Goal: Task Accomplishment & Management: Manage account settings

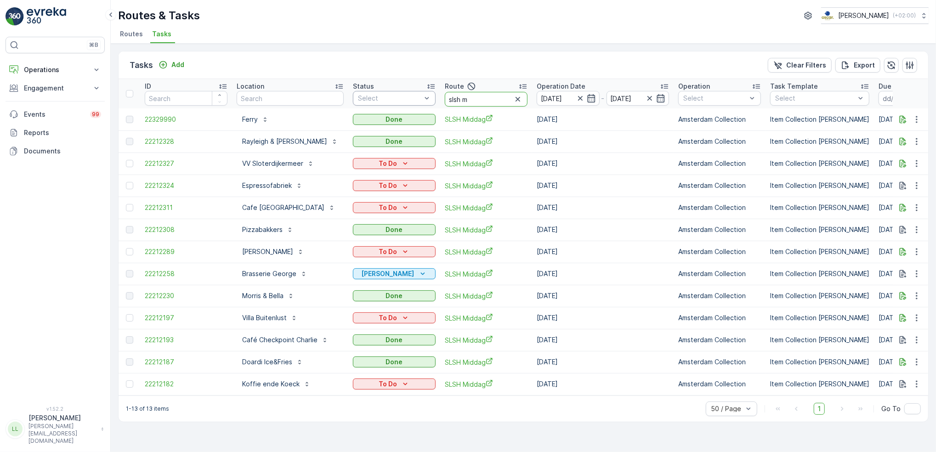
drag, startPoint x: 474, startPoint y: 96, endPoint x: 414, endPoint y: 102, distance: 59.6
click at [415, 101] on tr "ID Location Status Select Route slsh m Operation Date 12.10.2025 - 12.10.2025 O…" at bounding box center [840, 93] width 1442 height 29
type input "mqfh"
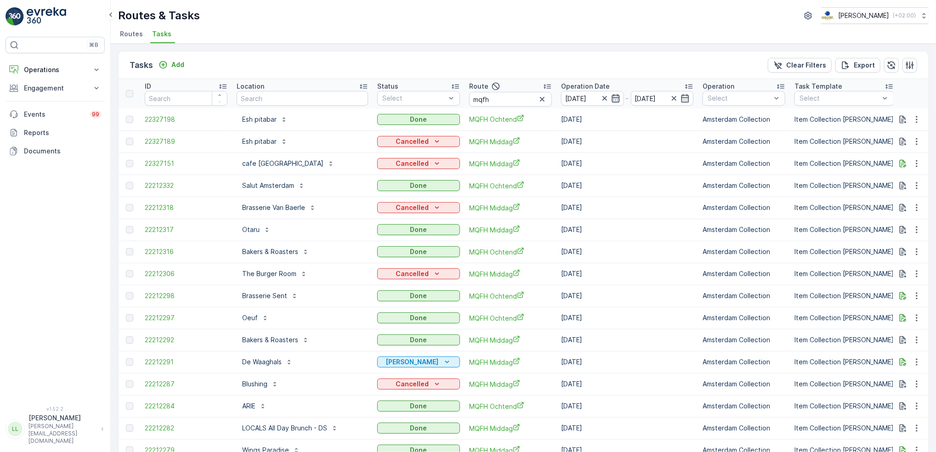
click at [616, 102] on icon "button" at bounding box center [616, 98] width 8 height 8
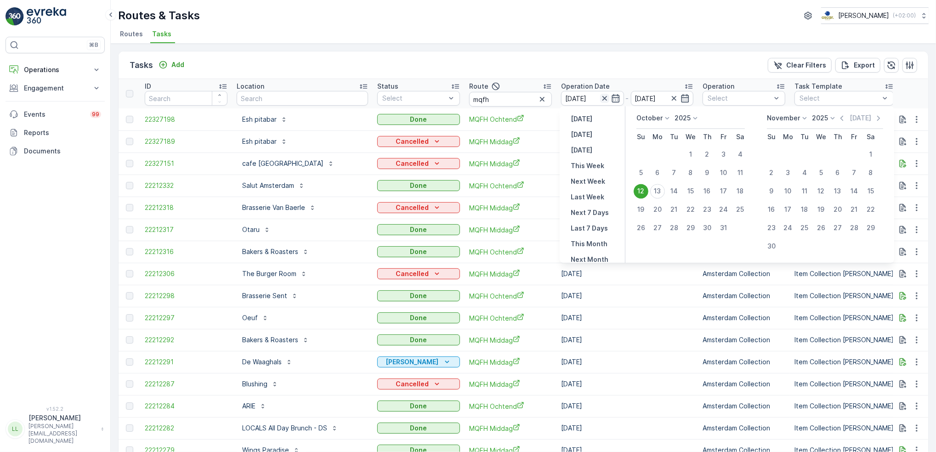
click at [605, 98] on icon "button" at bounding box center [604, 98] width 9 height 9
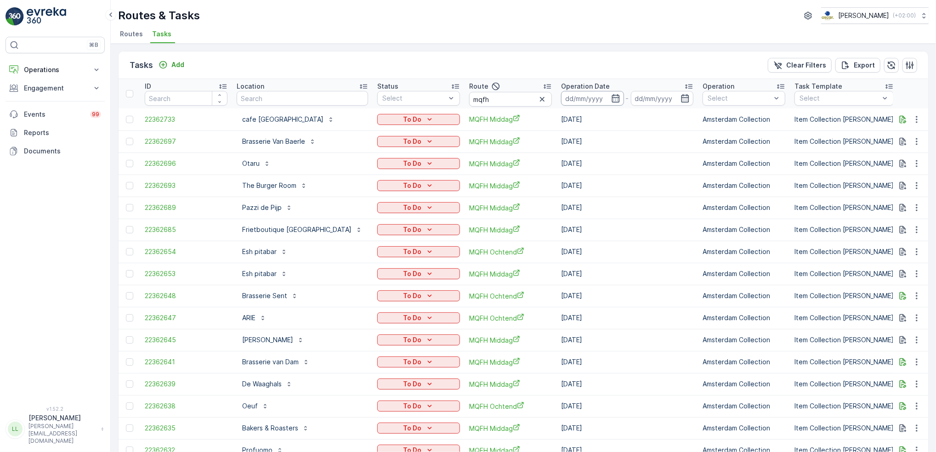
drag, startPoint x: 612, startPoint y: 101, endPoint x: 618, endPoint y: 103, distance: 5.8
click at [616, 99] on icon "button" at bounding box center [615, 98] width 9 height 9
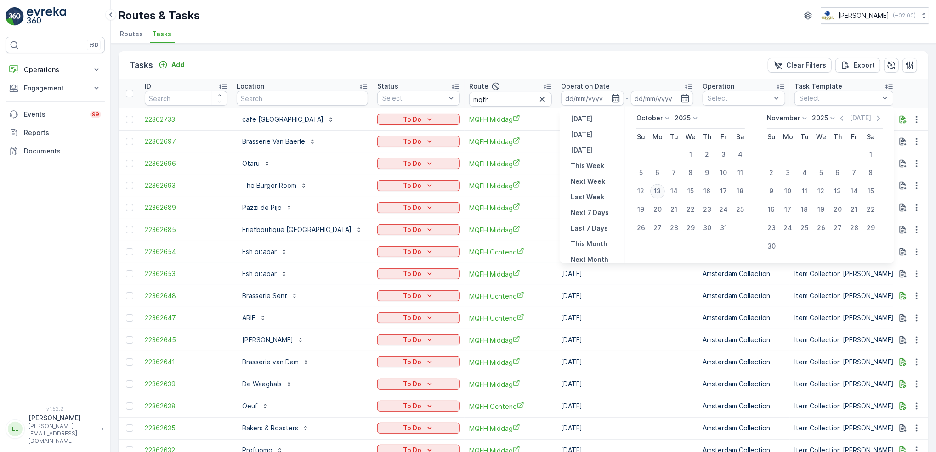
click at [662, 193] on div "13" at bounding box center [657, 191] width 15 height 15
type input "[DATE]"
click at [662, 193] on div "13" at bounding box center [657, 191] width 15 height 15
type input "[DATE]"
click at [662, 194] on div "13" at bounding box center [657, 191] width 15 height 15
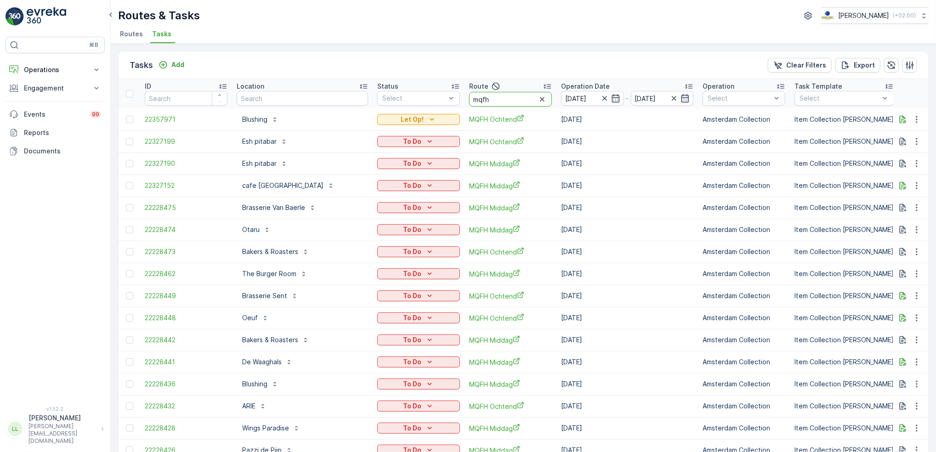
drag, startPoint x: 493, startPoint y: 102, endPoint x: 504, endPoint y: 101, distance: 10.6
click at [504, 101] on input "mqfh" at bounding box center [510, 99] width 83 height 15
type input "mqfh o"
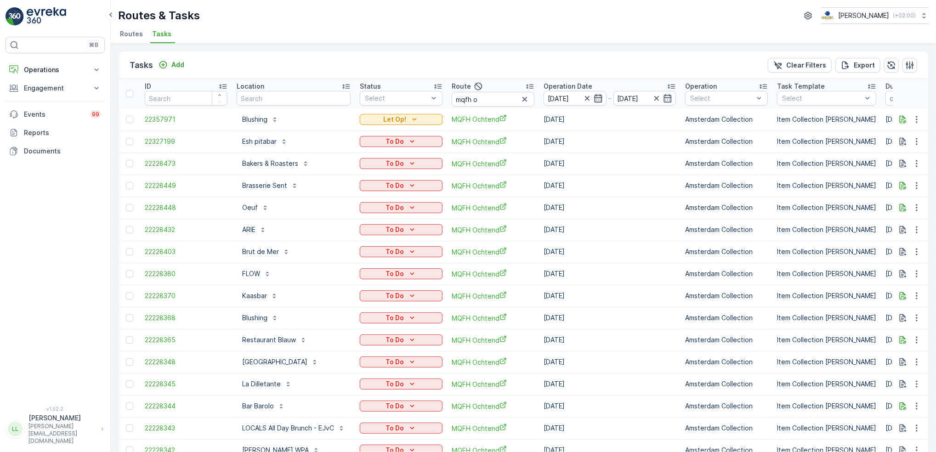
click at [603, 95] on icon "button" at bounding box center [598, 98] width 9 height 9
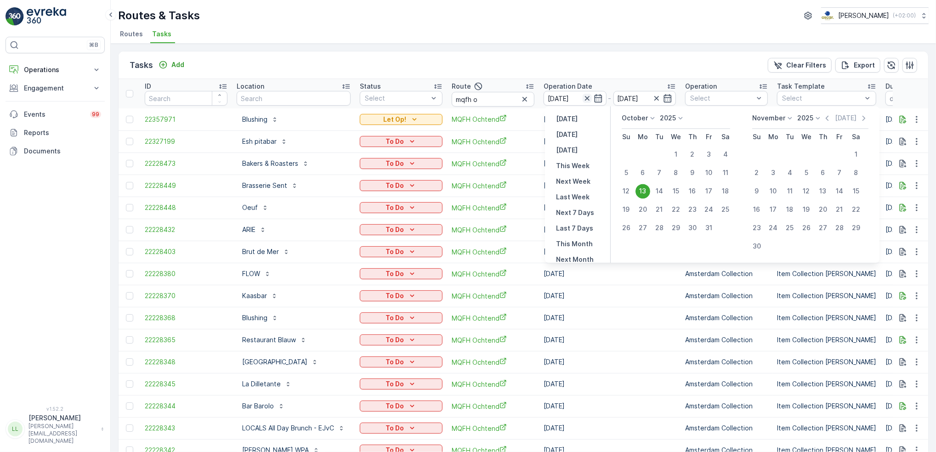
click at [590, 97] on icon "button" at bounding box center [587, 98] width 9 height 9
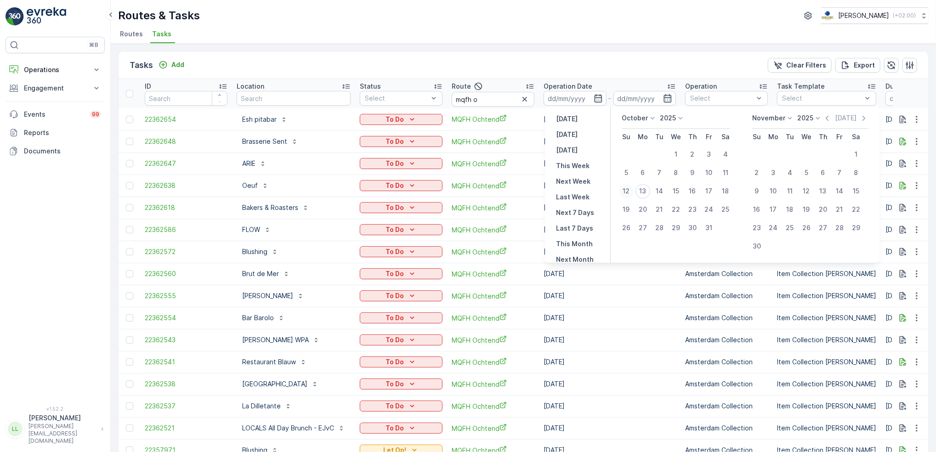
click at [629, 191] on div "12" at bounding box center [626, 191] width 15 height 15
type input "12.10.2025"
click at [629, 191] on div "12" at bounding box center [626, 191] width 15 height 15
type input "12.10.2025"
click at [629, 191] on div "12" at bounding box center [626, 191] width 15 height 15
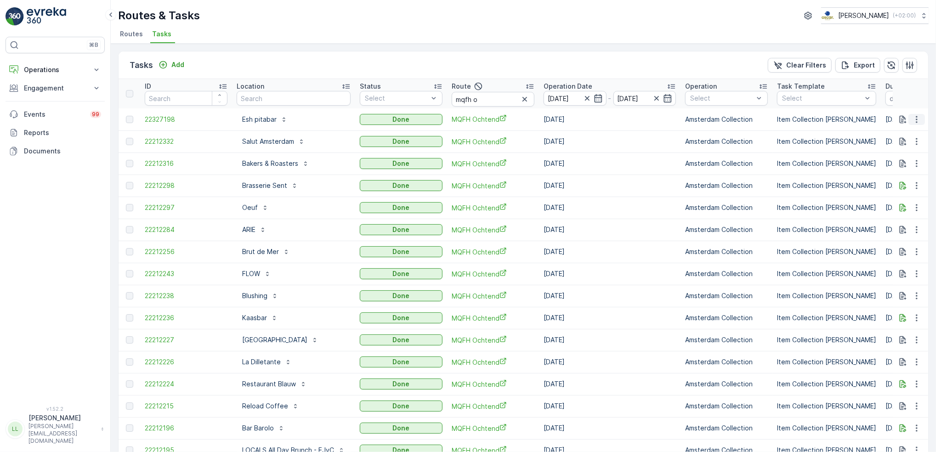
click at [912, 123] on icon "button" at bounding box center [916, 119] width 9 height 9
click at [902, 146] on div "History" at bounding box center [905, 145] width 61 height 13
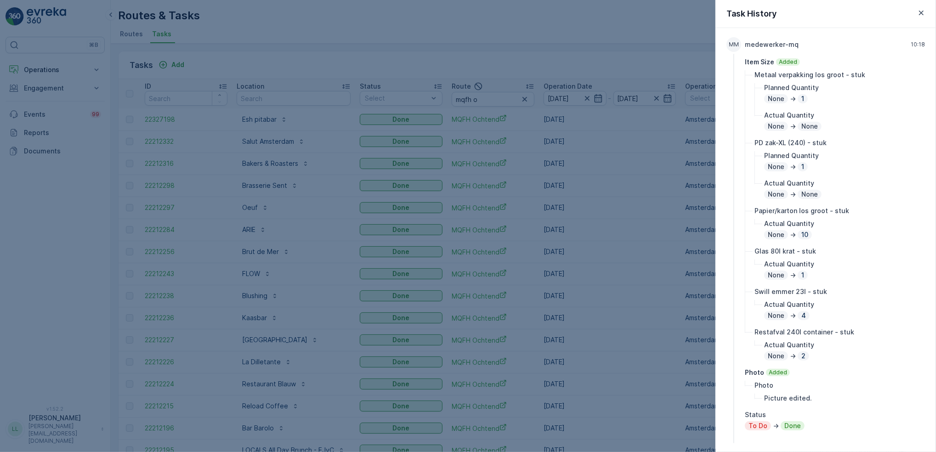
scroll to position [122, 0]
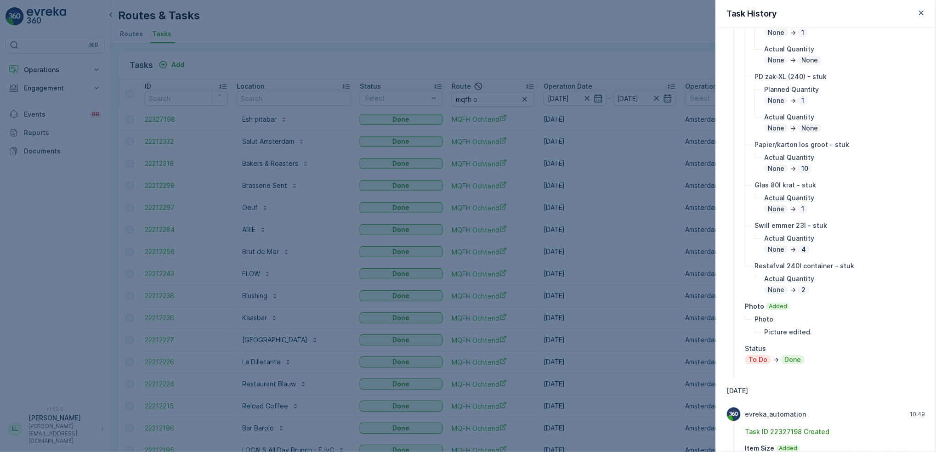
click at [648, 280] on div at bounding box center [468, 226] width 936 height 452
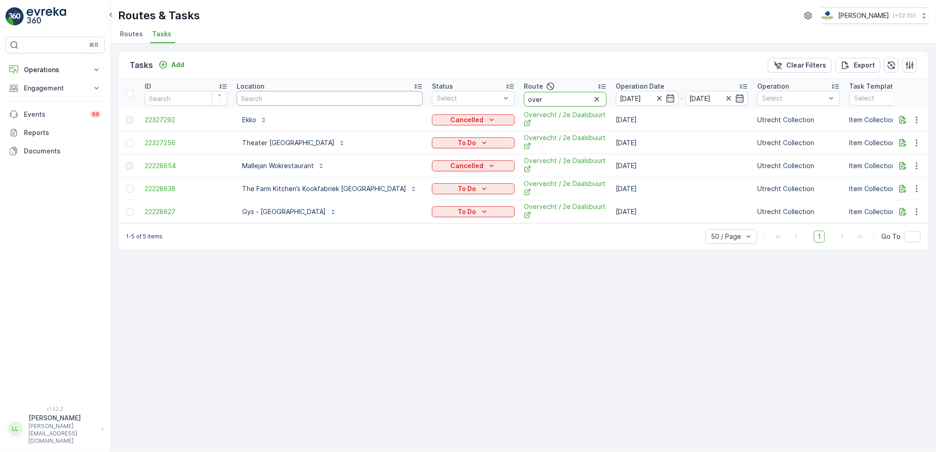
click at [285, 93] on input "text" at bounding box center [330, 98] width 186 height 15
type input "hemel"
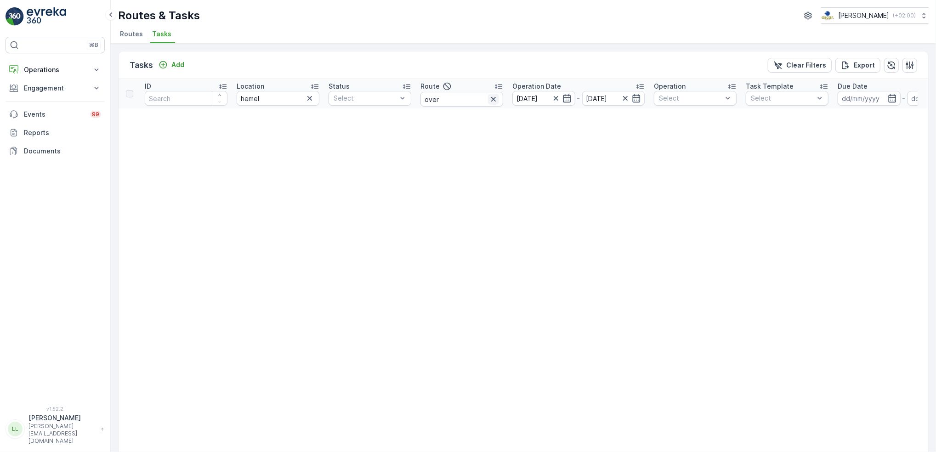
click at [493, 98] on icon "button" at bounding box center [493, 99] width 5 height 5
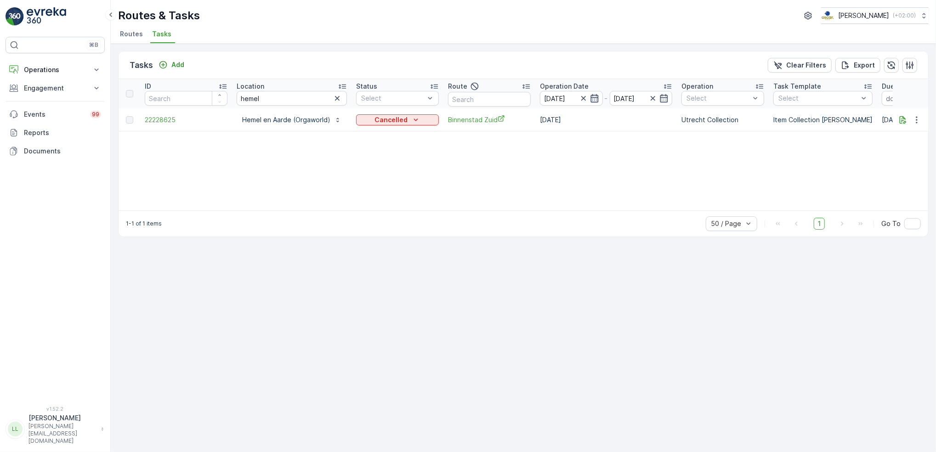
click at [591, 98] on icon "button" at bounding box center [594, 98] width 9 height 9
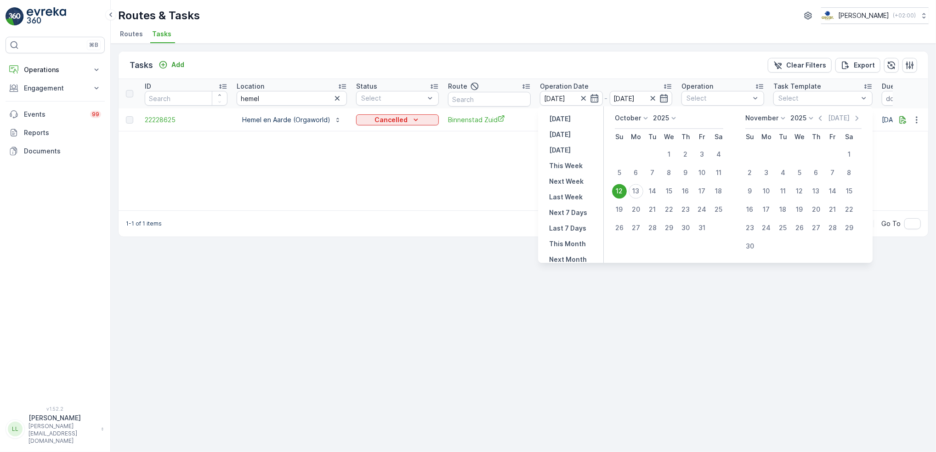
click at [623, 192] on div "12" at bounding box center [619, 191] width 15 height 15
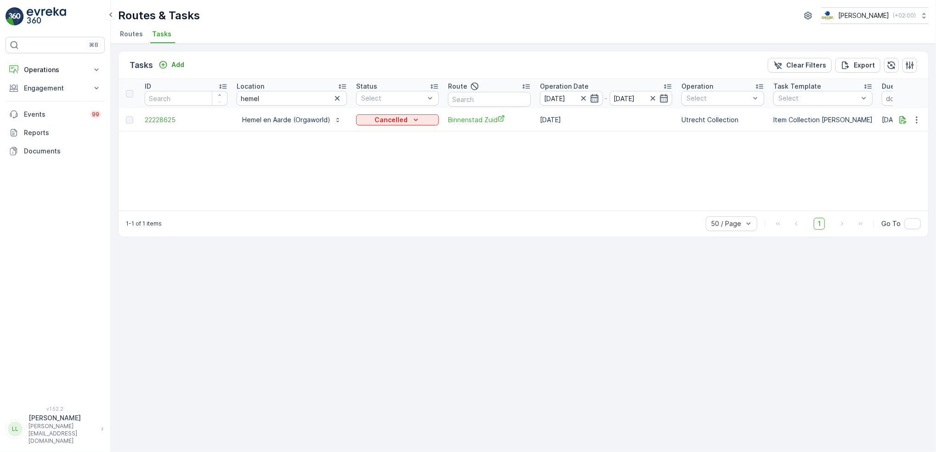
click at [595, 98] on icon "button" at bounding box center [594, 98] width 9 height 9
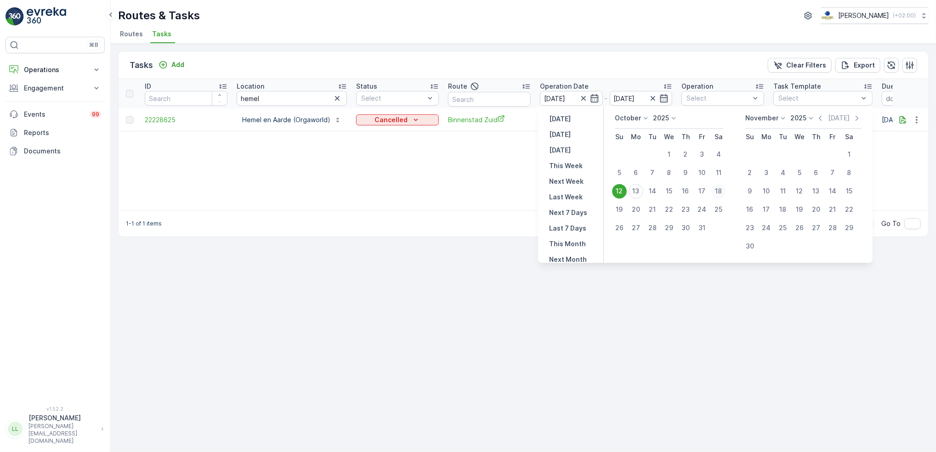
click at [714, 190] on div "18" at bounding box center [718, 191] width 15 height 15
type input "[DATE]"
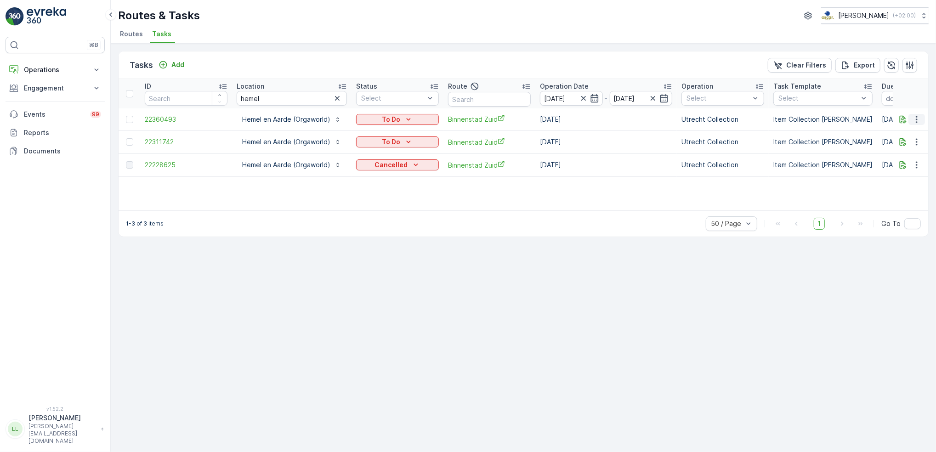
click at [919, 120] on icon "button" at bounding box center [916, 119] width 9 height 9
click at [689, 303] on div "Tasks Add Clear Filters Export ID Location hemel Status Select Route Operation …" at bounding box center [523, 248] width 825 height 408
click at [592, 95] on icon "button" at bounding box center [594, 98] width 9 height 9
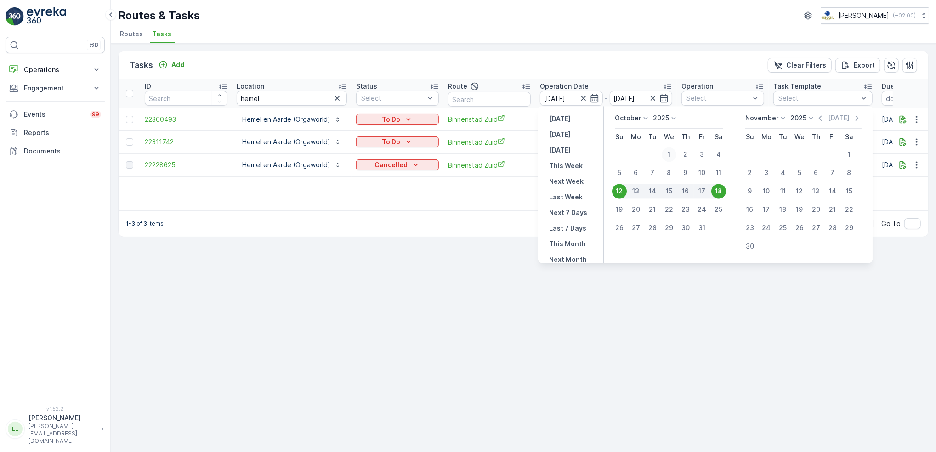
click at [667, 149] on div "1" at bounding box center [669, 154] width 15 height 15
type input "[DATE]"
click at [719, 190] on div "18" at bounding box center [718, 191] width 15 height 15
type input "[DATE]"
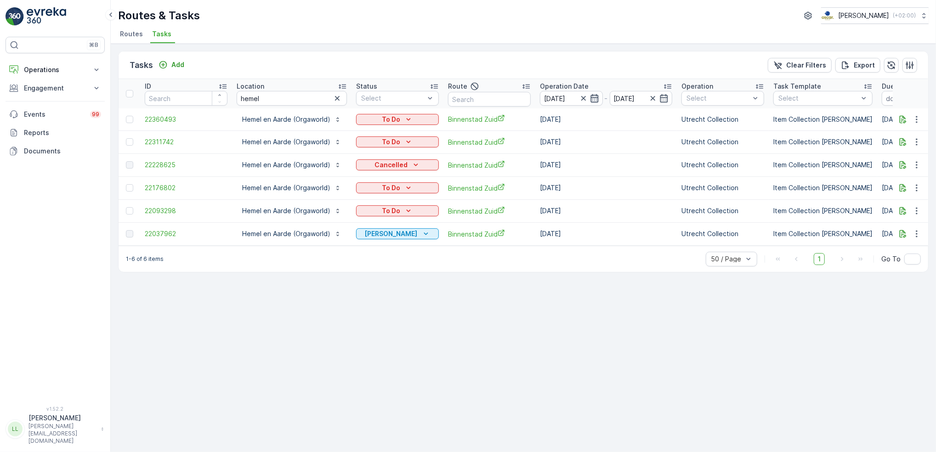
click at [594, 94] on icon "button" at bounding box center [594, 98] width 9 height 9
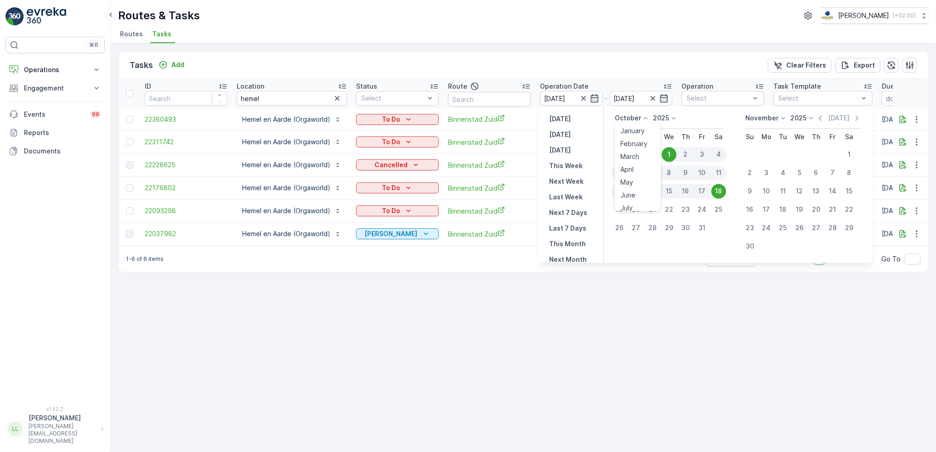
click at [636, 120] on p "October" at bounding box center [628, 117] width 26 height 9
click at [635, 170] on span "September" at bounding box center [637, 172] width 35 height 9
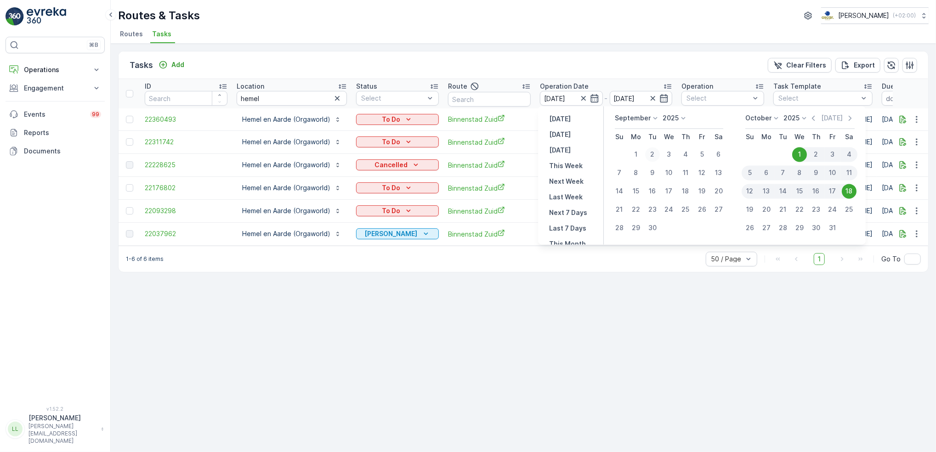
click at [658, 151] on div "2" at bounding box center [652, 154] width 15 height 15
type input "02.09.2025"
click at [761, 191] on div "13" at bounding box center [766, 191] width 15 height 15
type input "[DATE]"
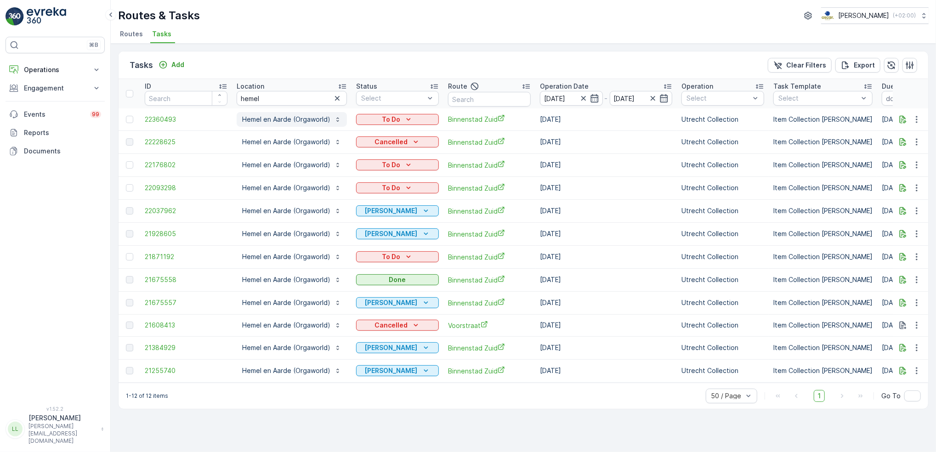
click at [298, 124] on button "Hemel en Aarde (Orgaworld)" at bounding box center [292, 119] width 110 height 15
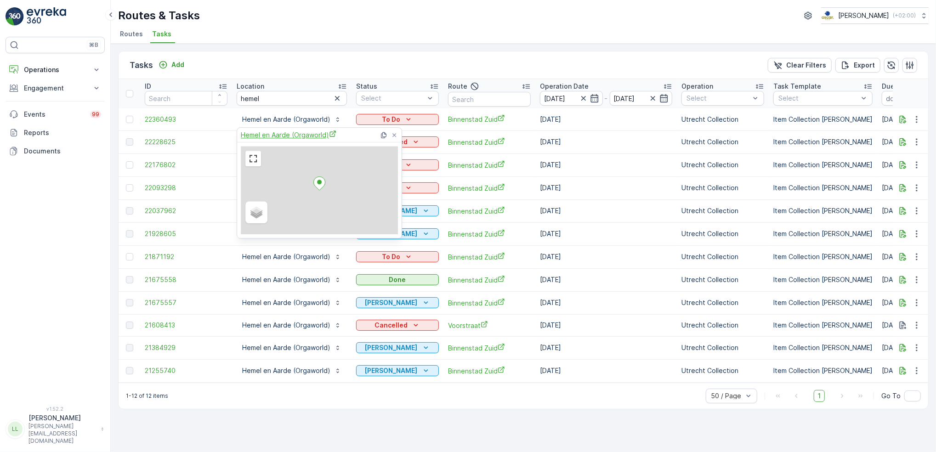
click at [292, 131] on span "Hemel en Aarde (Orgaworld)" at bounding box center [289, 135] width 96 height 10
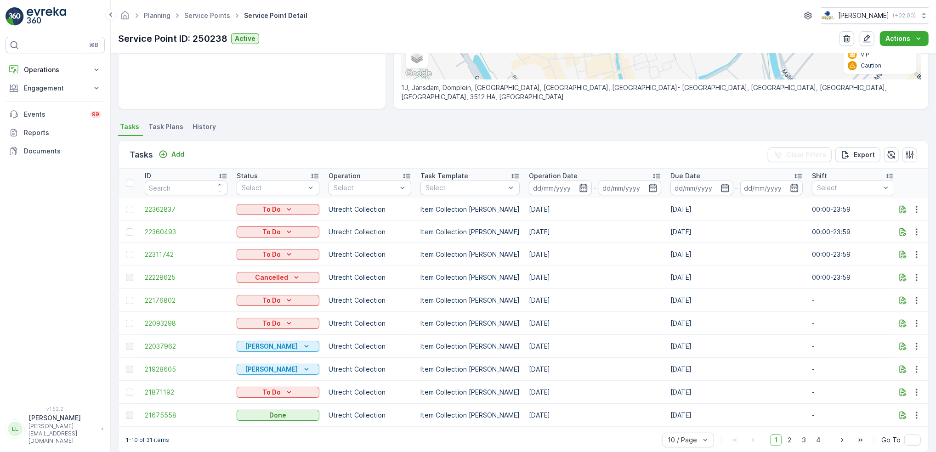
scroll to position [184, 0]
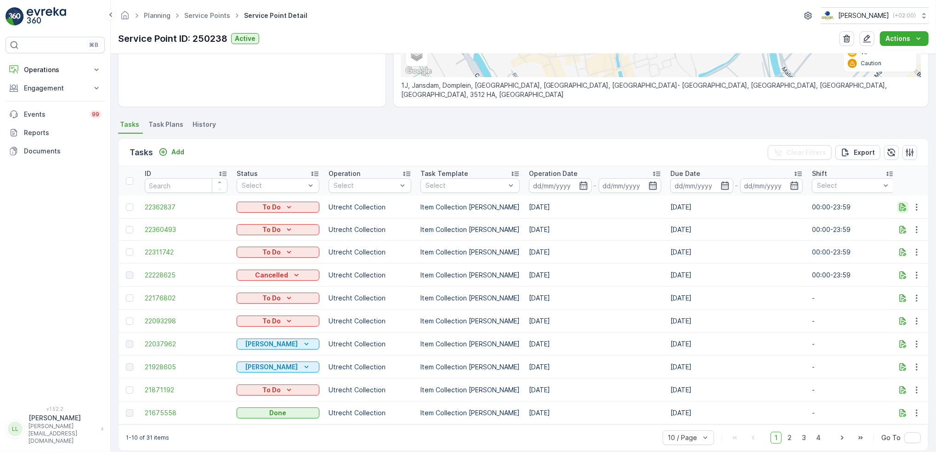
click at [902, 208] on icon "button" at bounding box center [903, 207] width 7 height 8
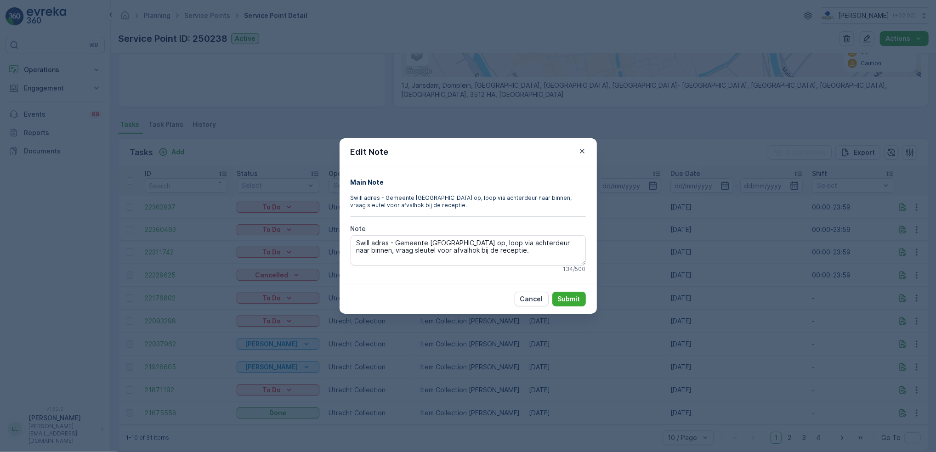
click at [689, 244] on div "Edit Note Main Note Swill adres - Gemeente Utrecht Rijd de parkeerplaats op, lo…" at bounding box center [468, 226] width 936 height 452
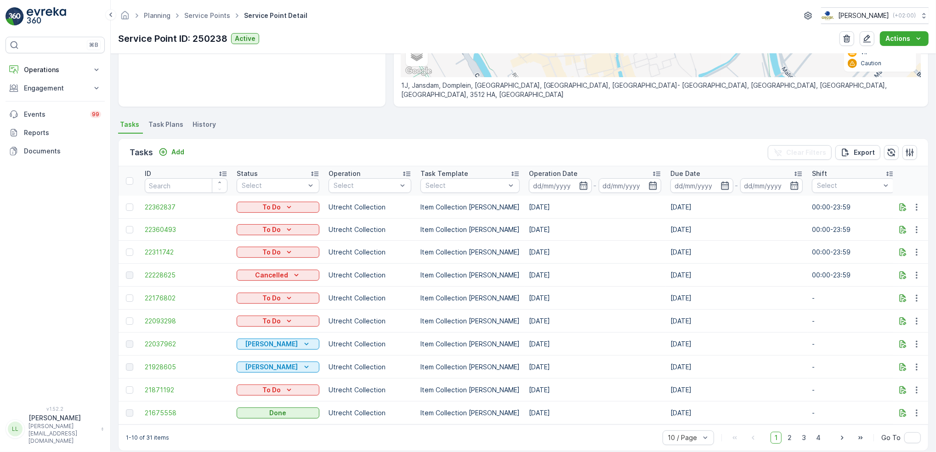
scroll to position [0, 0]
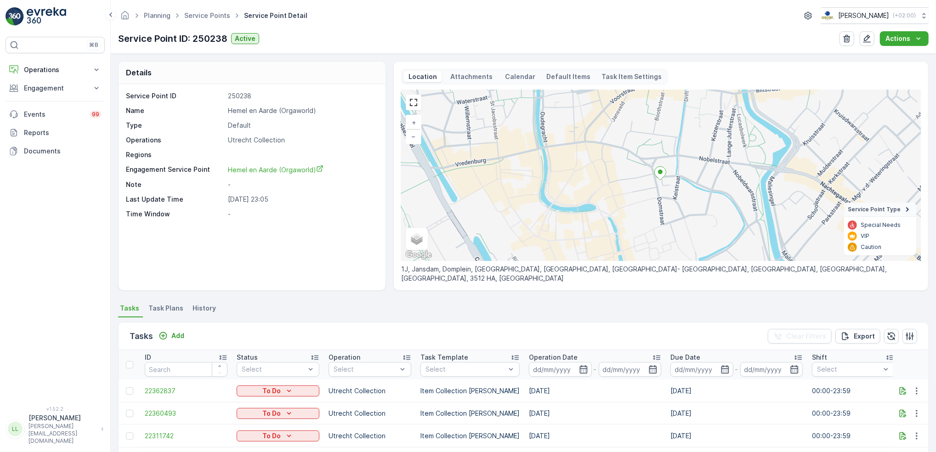
click at [660, 176] on icon at bounding box center [659, 173] width 11 height 13
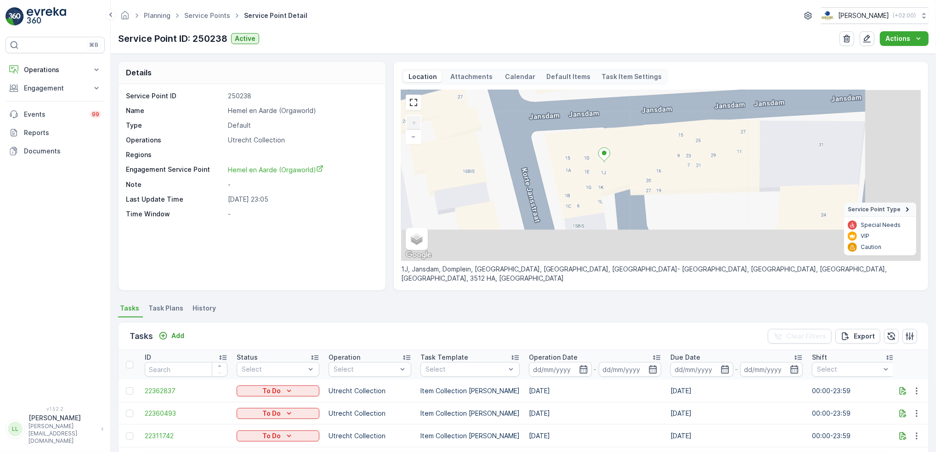
drag, startPoint x: 698, startPoint y: 200, endPoint x: 629, endPoint y: 153, distance: 83.6
click at [634, 156] on div "+ − Satellite Roadmap Terrain Hybrid Leaflet Keyboard shortcuts Map Data Map da…" at bounding box center [661, 175] width 520 height 171
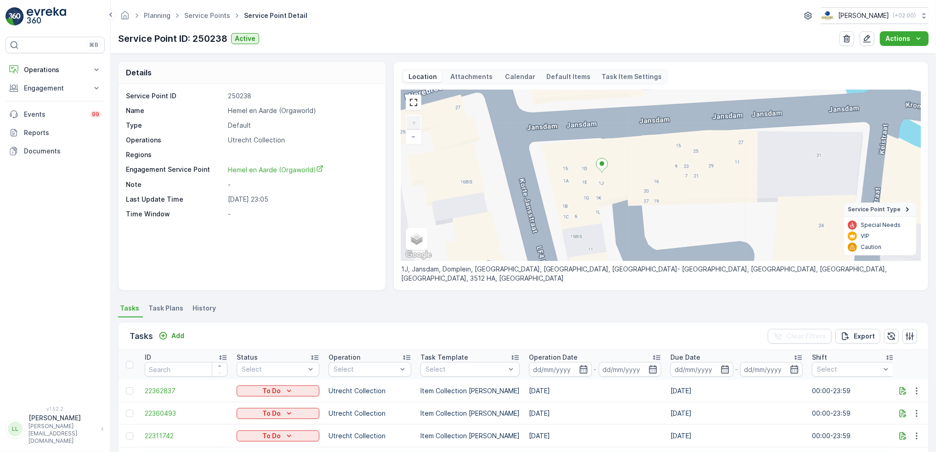
drag, startPoint x: 634, startPoint y: 183, endPoint x: 632, endPoint y: 193, distance: 10.3
click at [632, 193] on div "+ − Satellite Roadmap Terrain Hybrid Leaflet Keyboard shortcuts Map Data Map da…" at bounding box center [661, 175] width 520 height 171
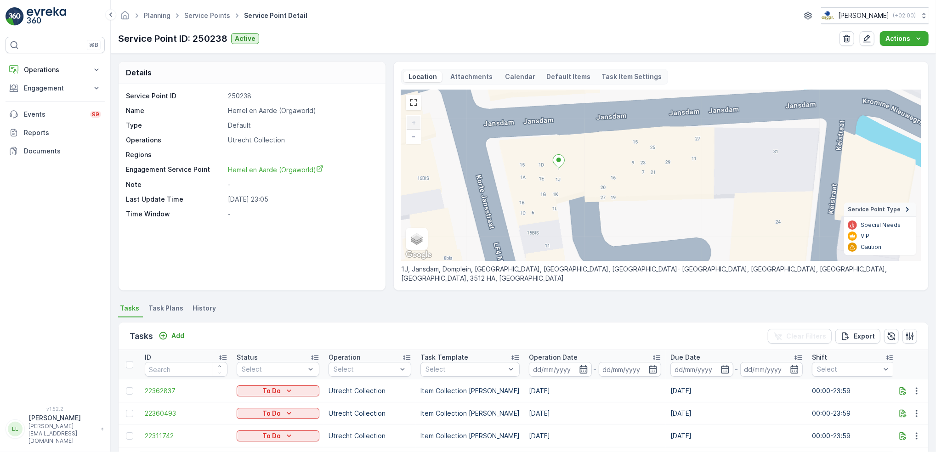
drag, startPoint x: 742, startPoint y: 177, endPoint x: 699, endPoint y: 174, distance: 42.4
click at [699, 174] on div "+ − Satellite Roadmap Terrain Hybrid Leaflet Keyboard shortcuts Map Data Map da…" at bounding box center [661, 175] width 520 height 171
click at [901, 390] on icon "button" at bounding box center [902, 390] width 9 height 9
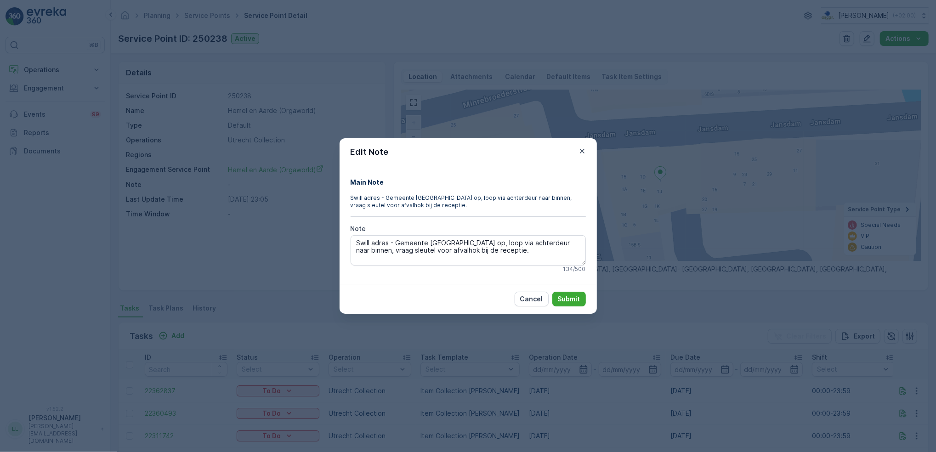
click at [635, 195] on div "Edit Note Main Note Swill adres - Gemeente Utrecht Rijd de parkeerplaats op, lo…" at bounding box center [468, 226] width 936 height 452
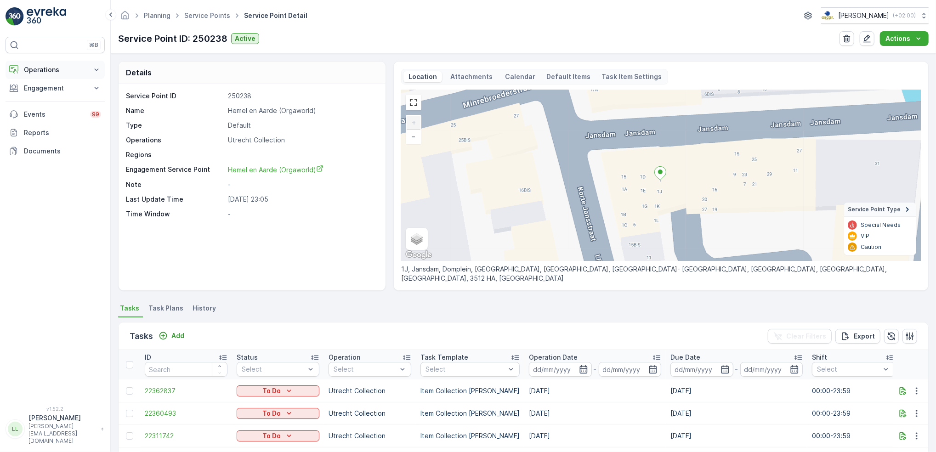
click at [59, 76] on button "Operations" at bounding box center [55, 70] width 99 height 18
click at [52, 115] on p "Routes & Tasks" at bounding box center [46, 111] width 47 height 9
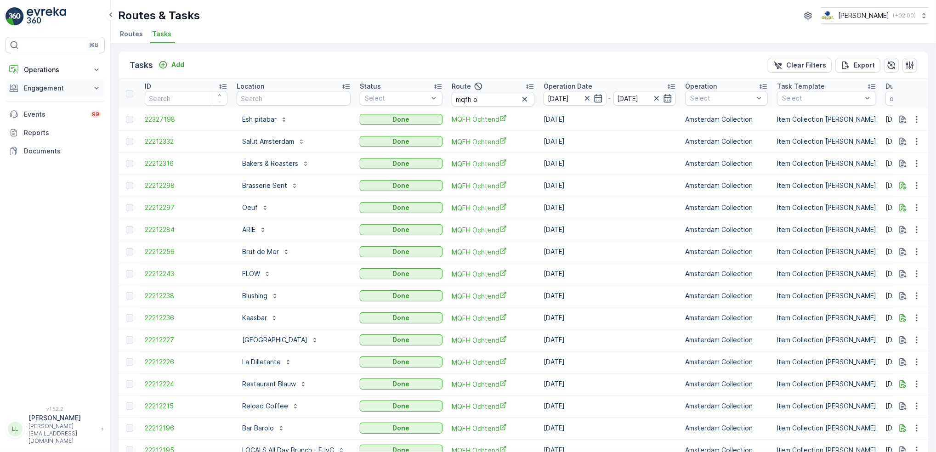
click at [53, 88] on p "Engagement" at bounding box center [55, 88] width 62 height 9
click at [52, 69] on p "Operations" at bounding box center [55, 69] width 62 height 9
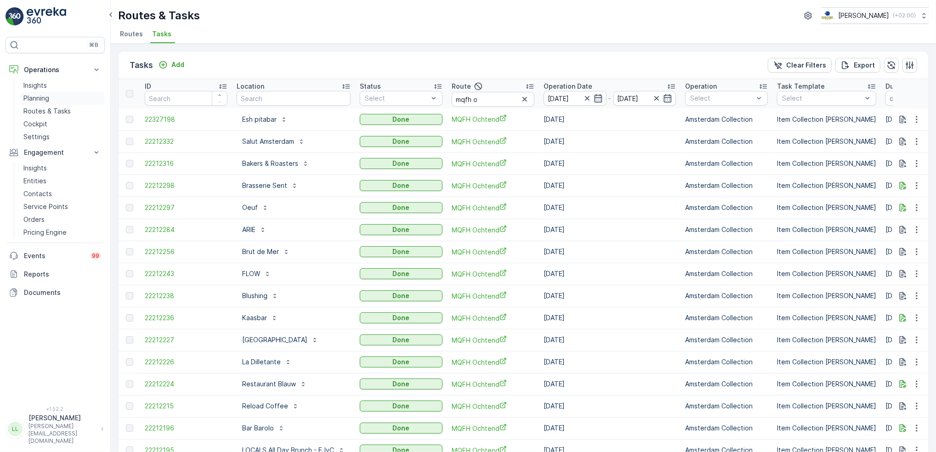
click at [41, 98] on p "Planning" at bounding box center [36, 98] width 26 height 9
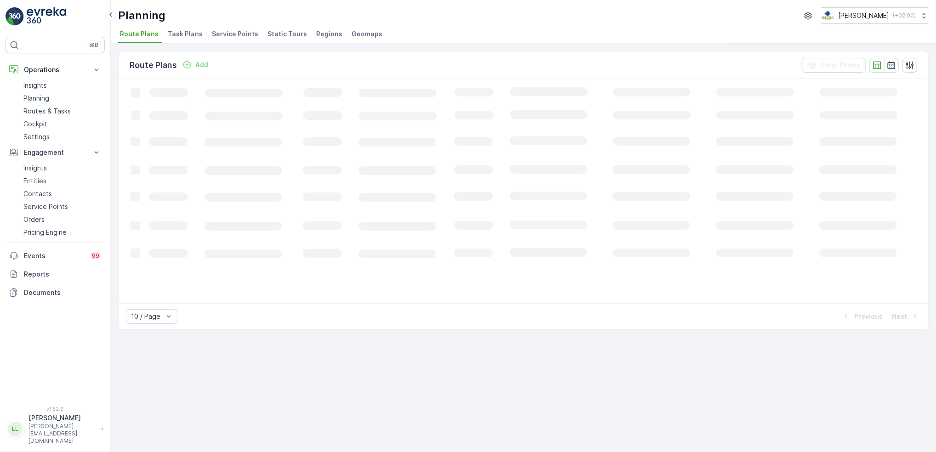
click at [181, 34] on span "Task Plans" at bounding box center [185, 33] width 35 height 9
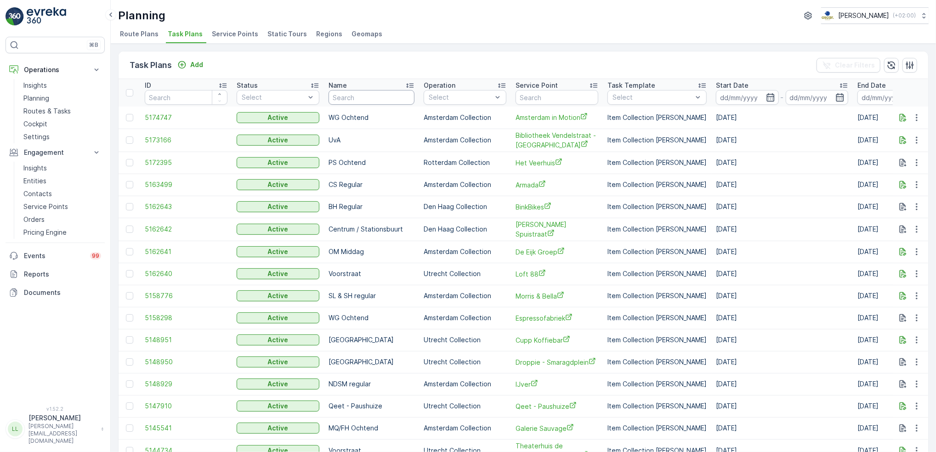
click at [374, 95] on input "text" at bounding box center [372, 97] width 86 height 15
click at [542, 97] on input "text" at bounding box center [557, 97] width 83 height 15
type input "geme"
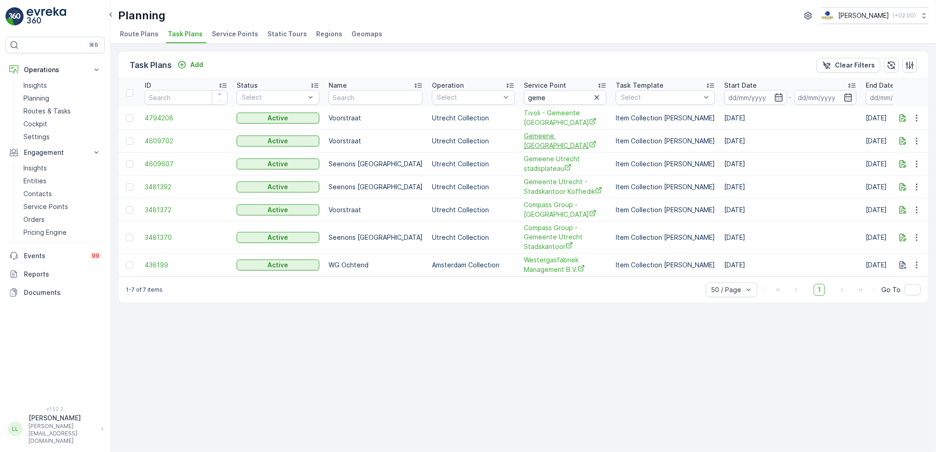
click at [548, 142] on span "Gemeene [GEOGRAPHIC_DATA]" at bounding box center [565, 140] width 83 height 19
click at [902, 145] on button "button" at bounding box center [902, 141] width 11 height 11
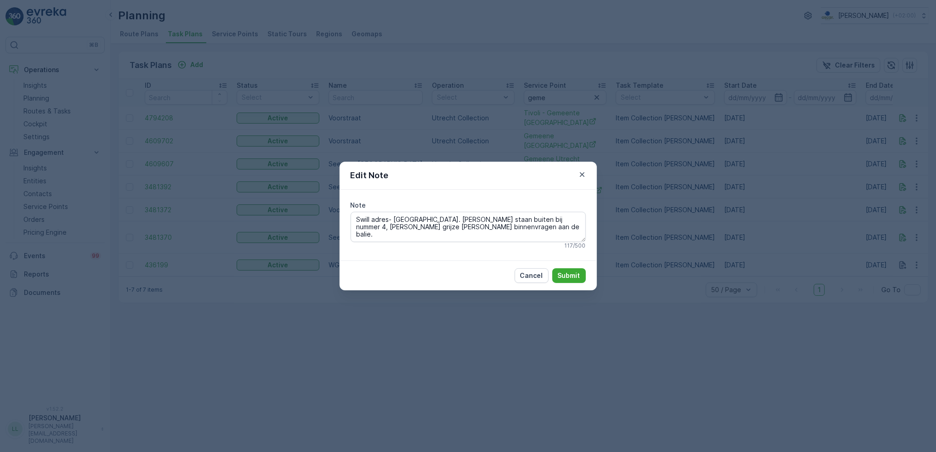
click at [840, 145] on div "Edit Note Note Swill adres- Gemeente Utrecht. Bakken staan buiten bij nummer 4,…" at bounding box center [468, 226] width 936 height 452
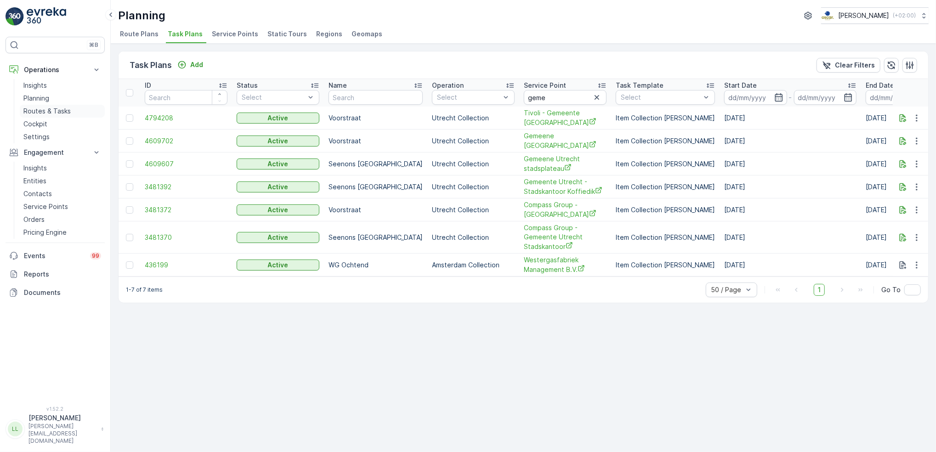
click at [39, 108] on p "Routes & Tasks" at bounding box center [46, 111] width 47 height 9
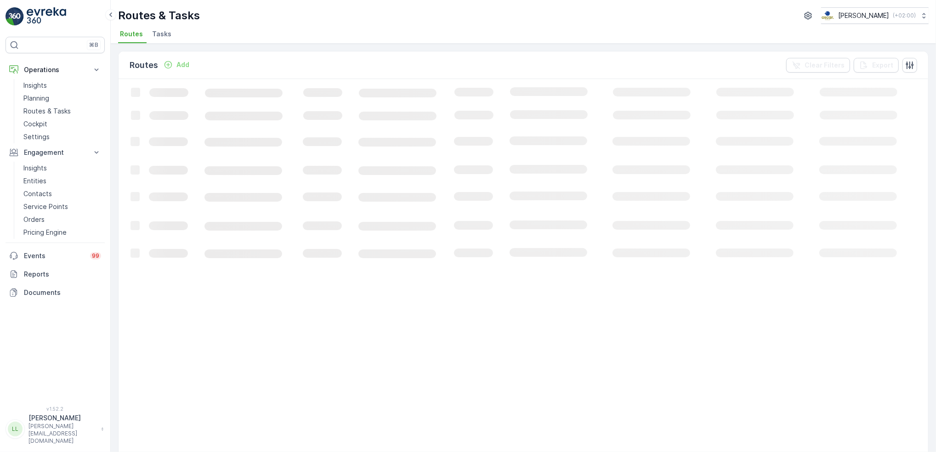
click at [153, 34] on span "Tasks" at bounding box center [161, 33] width 19 height 9
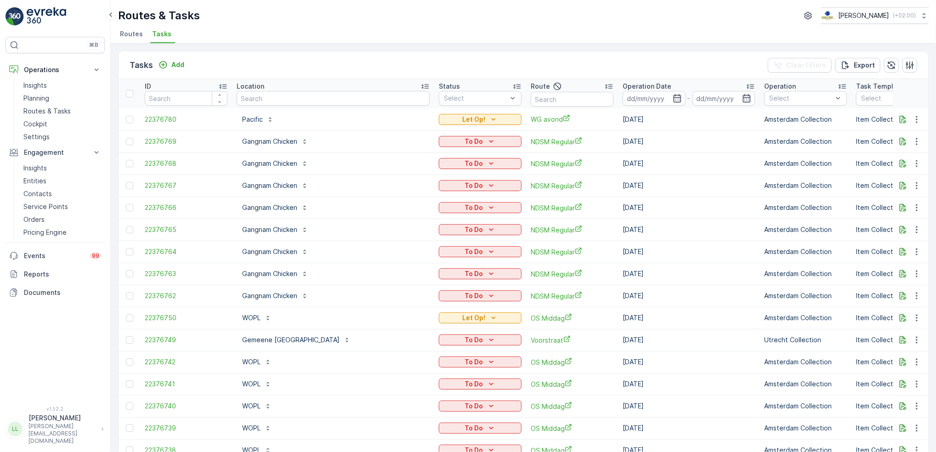
click at [291, 89] on div "Location" at bounding box center [333, 86] width 193 height 9
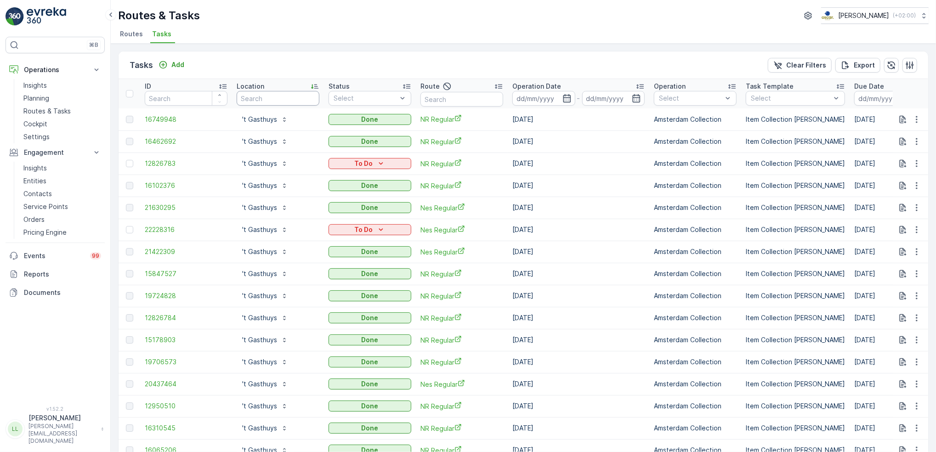
click at [290, 95] on input "text" at bounding box center [278, 98] width 83 height 15
type input "consci"
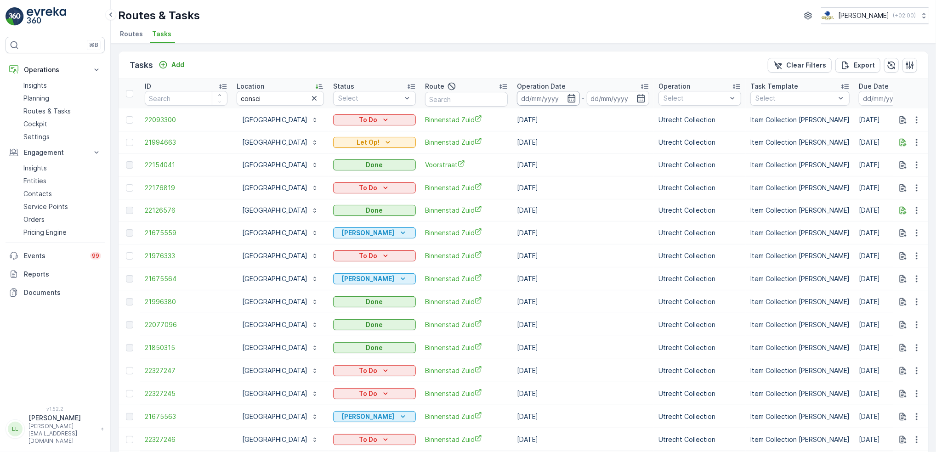
click at [576, 98] on icon "button" at bounding box center [571, 98] width 9 height 9
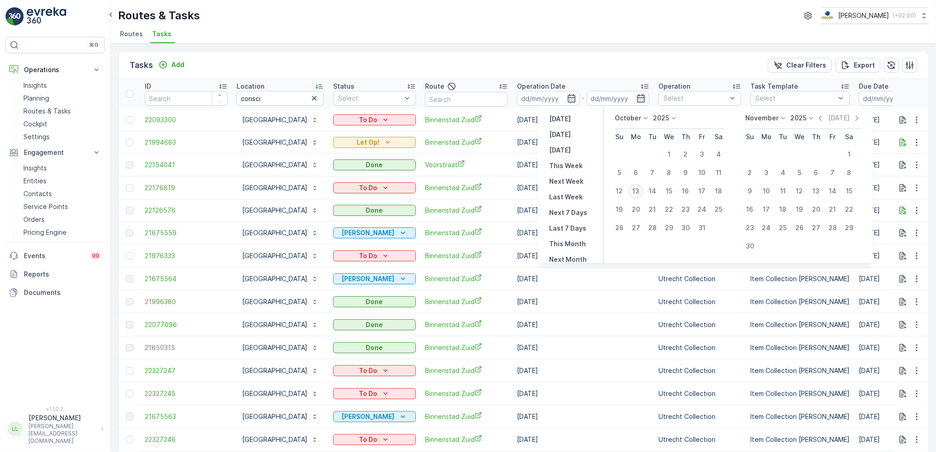
click at [636, 191] on div "13" at bounding box center [636, 191] width 15 height 15
type input "13.10.2025"
click at [636, 191] on div "13" at bounding box center [636, 191] width 15 height 15
type input "13.10.2025"
click at [636, 191] on div "13" at bounding box center [636, 191] width 15 height 15
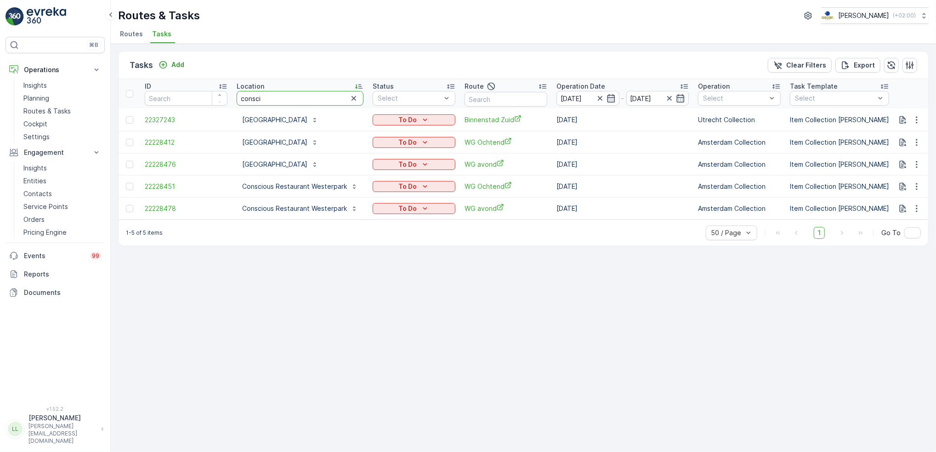
drag, startPoint x: 240, startPoint y: 85, endPoint x: 218, endPoint y: 87, distance: 21.7
click at [218, 87] on tr "ID Location consci Status Select Route Operation Date 13.10.2025 - 13.10.2025 O…" at bounding box center [850, 93] width 1462 height 29
type input "lomb"
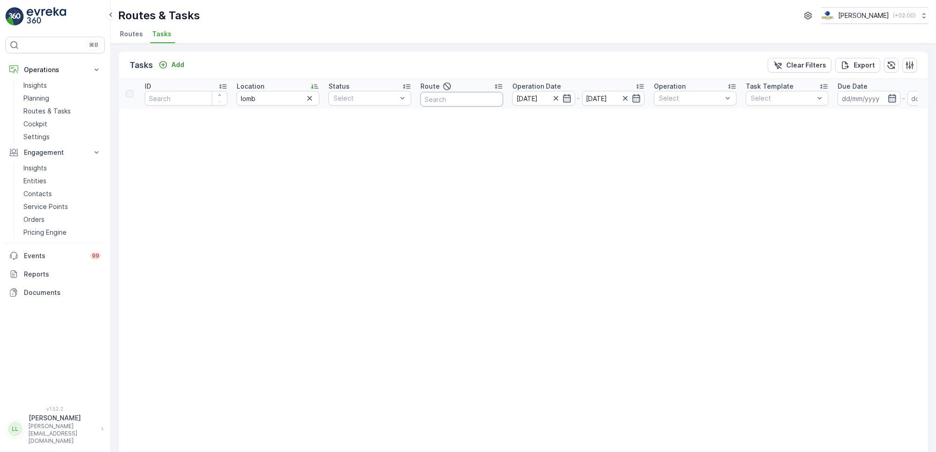
click at [468, 98] on input "text" at bounding box center [461, 99] width 83 height 15
type input "lom"
click at [309, 101] on icon "button" at bounding box center [309, 98] width 9 height 9
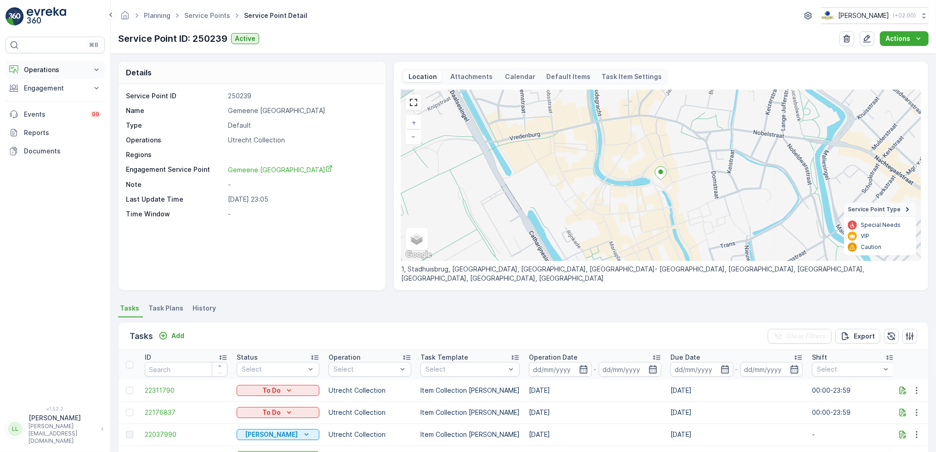
click at [69, 71] on p "Operations" at bounding box center [55, 69] width 62 height 9
click at [69, 68] on p "Operations" at bounding box center [55, 69] width 62 height 9
click at [253, 170] on span "Gemeene [GEOGRAPHIC_DATA]" at bounding box center [280, 170] width 105 height 8
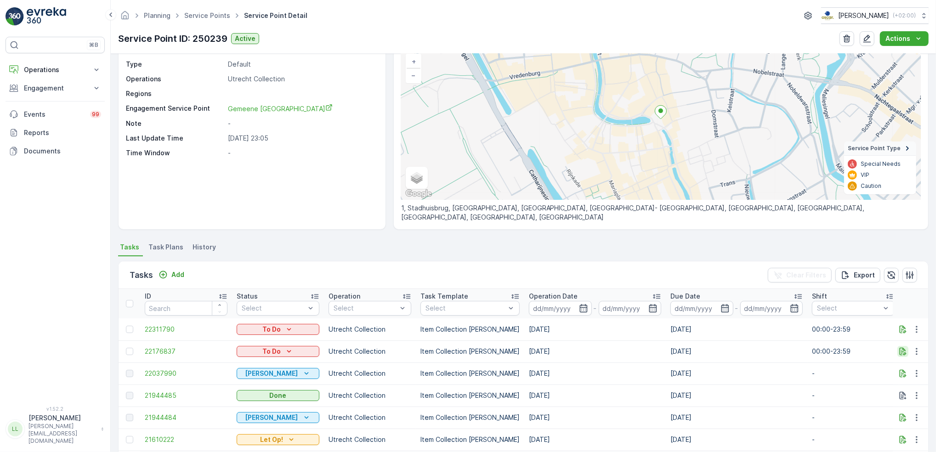
click at [900, 350] on icon "button" at bounding box center [902, 351] width 9 height 9
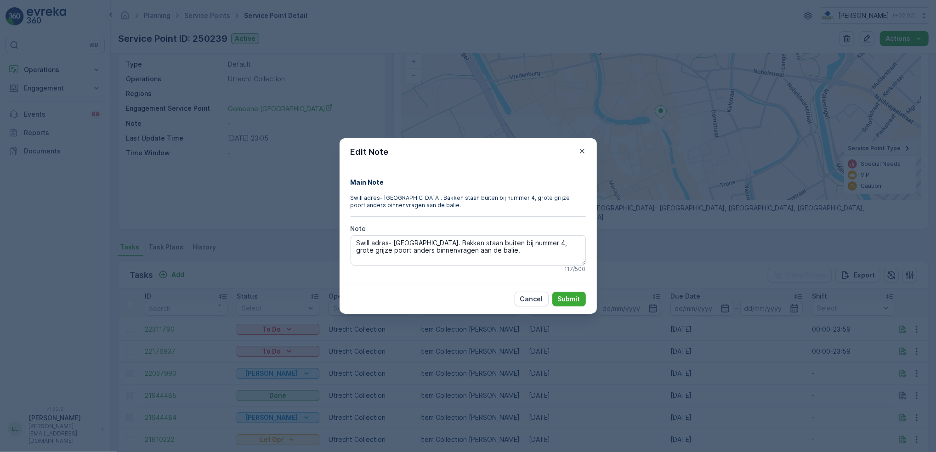
click at [853, 360] on div "Edit Note Main Note Swill adres- Gemeente Utrecht. Bakken staan buiten bij numm…" at bounding box center [468, 226] width 936 height 452
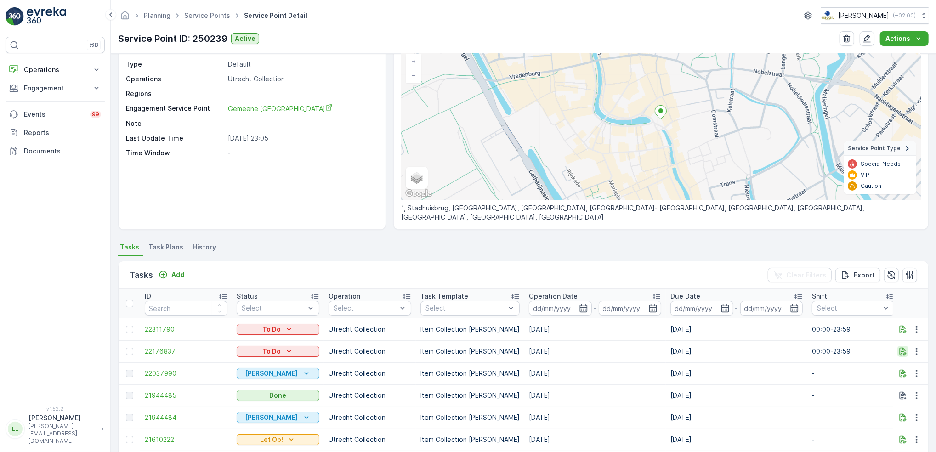
click at [898, 355] on icon "button" at bounding box center [902, 351] width 9 height 9
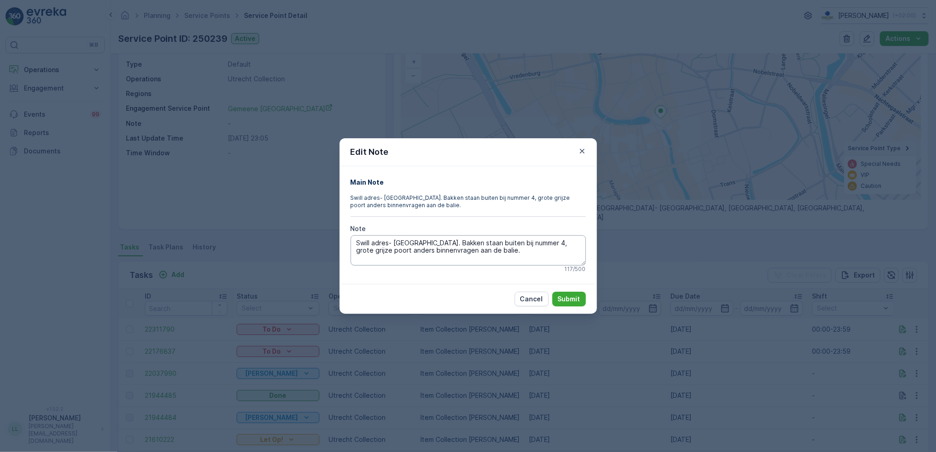
drag, startPoint x: 458, startPoint y: 245, endPoint x: 500, endPoint y: 264, distance: 46.1
click at [500, 264] on textarea "Swill adres- Gemeente Utrecht. Bakken staan buiten bij nummer 4, grote grijze p…" at bounding box center [468, 250] width 235 height 30
click at [630, 263] on div "Edit Note Main Note Swill adres- Gemeente Utrecht. Bakken staan buiten bij numm…" at bounding box center [468, 226] width 936 height 452
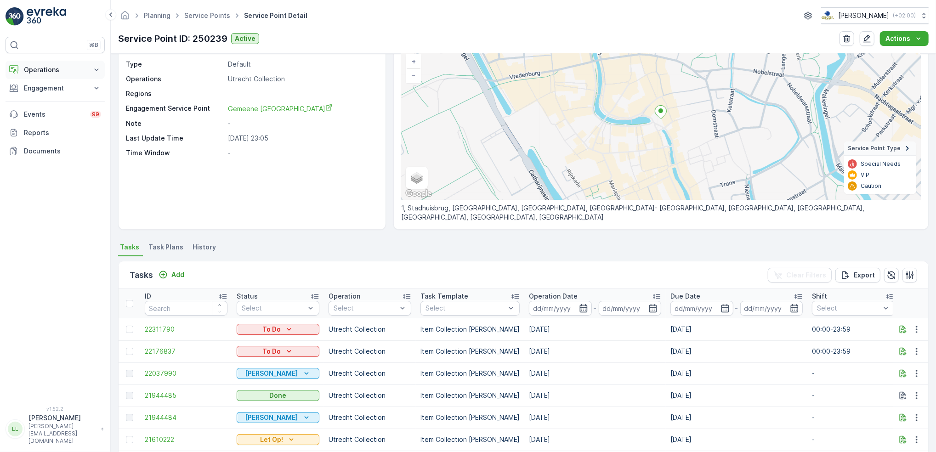
click at [58, 71] on p "Operations" at bounding box center [55, 69] width 62 height 9
click at [45, 97] on p "Planning" at bounding box center [36, 98] width 26 height 9
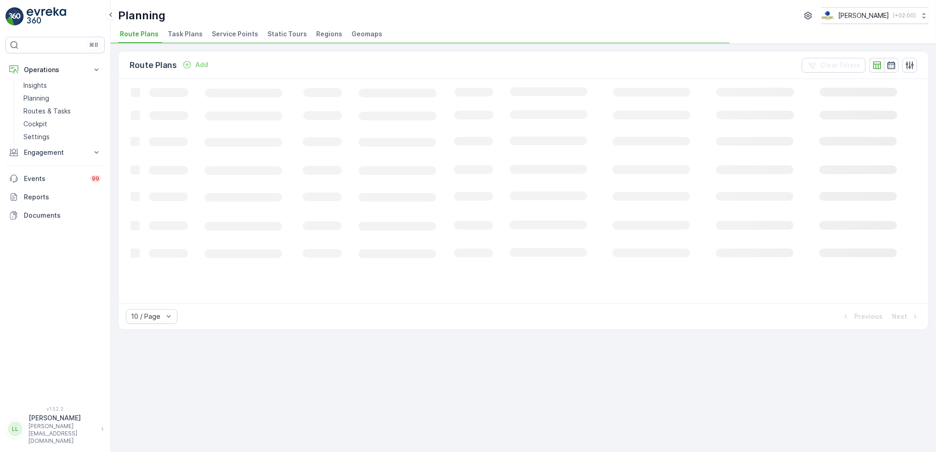
click at [176, 33] on span "Task Plans" at bounding box center [185, 33] width 35 height 9
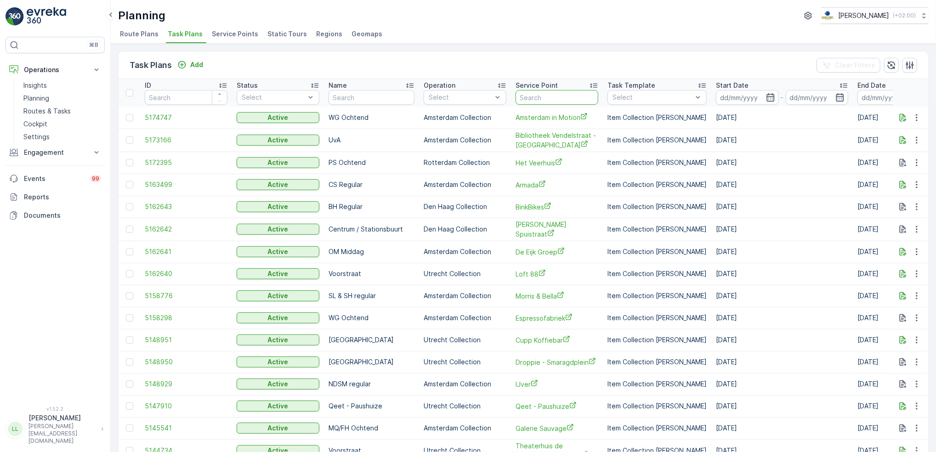
click at [535, 96] on input "text" at bounding box center [557, 97] width 83 height 15
type input "gemeene"
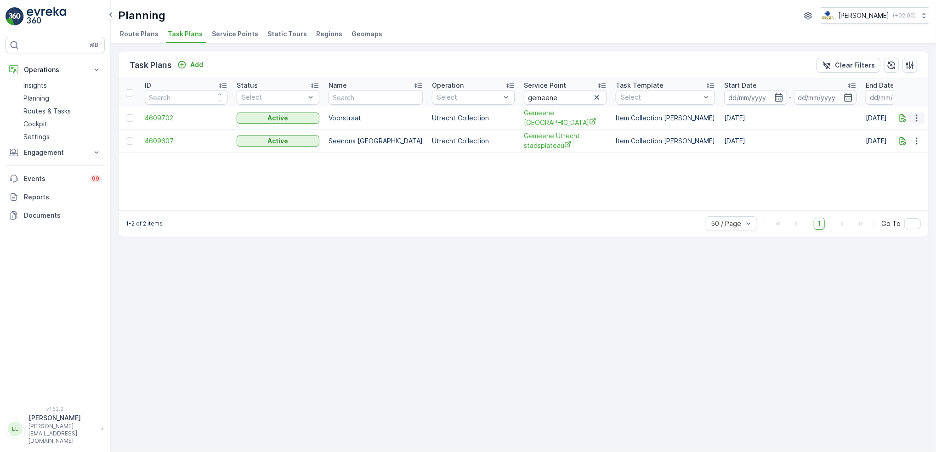
click at [918, 119] on icon "button" at bounding box center [916, 117] width 9 height 9
click at [911, 142] on span "Edit Task Plan" at bounding box center [900, 143] width 43 height 9
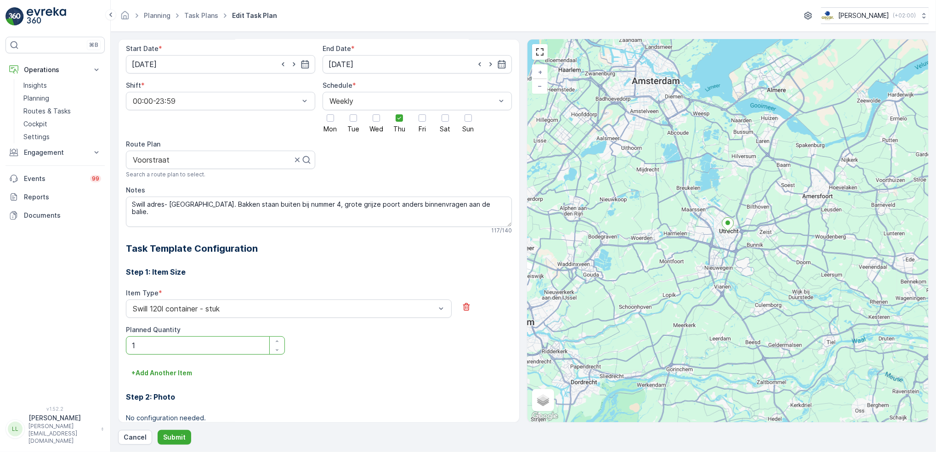
scroll to position [39, 0]
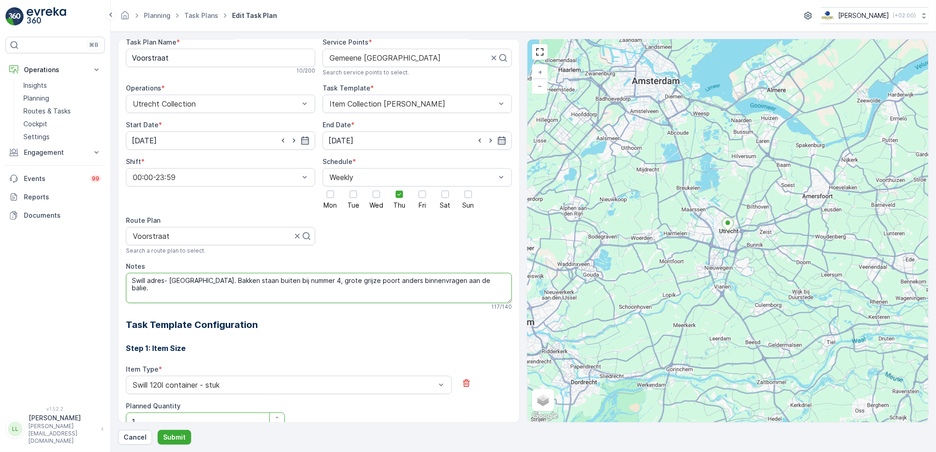
click at [130, 286] on textarea "Swill adres- Gemeente Utrecht. Bakken staan buiten bij nummer 4, grote grijze p…" at bounding box center [319, 288] width 386 height 30
click at [262, 282] on textarea "120L Swill adres- Gemeente Utrecht. Bakken staan buiten bij nummer 4, grote gri…" at bounding box center [319, 288] width 386 height 30
type textarea "120L Swill adres- Gemeente Utrecht. Containers staan buiten bij nummer 4, grote…"
click at [166, 440] on p "Submit" at bounding box center [174, 437] width 23 height 9
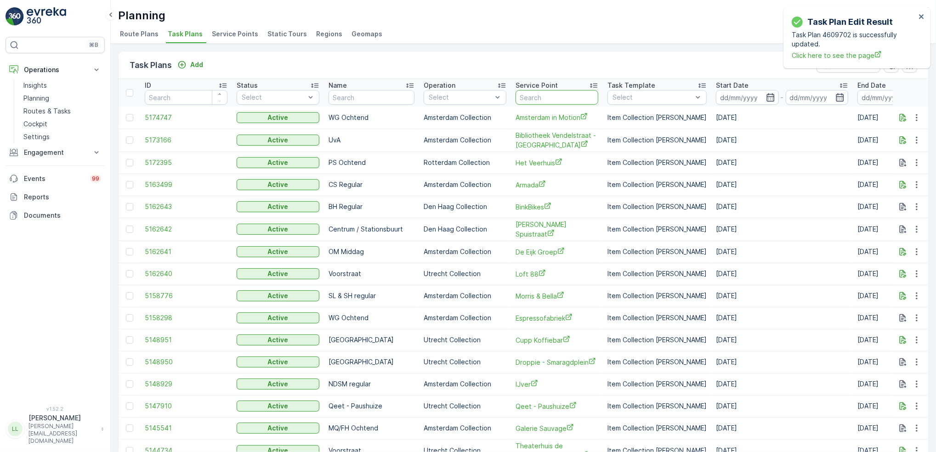
click at [532, 98] on input "text" at bounding box center [557, 97] width 83 height 15
type input "gemeene"
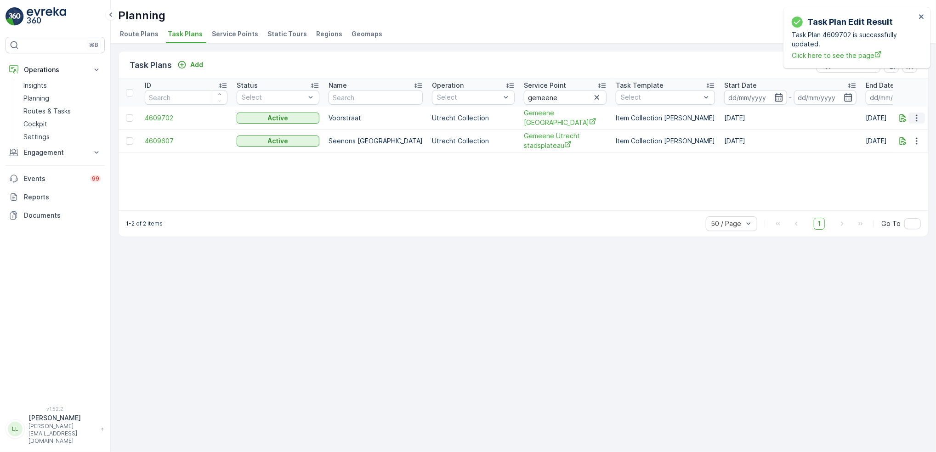
click at [917, 117] on icon "button" at bounding box center [916, 117] width 1 height 7
click at [898, 142] on span "Edit Task Plan" at bounding box center [900, 143] width 43 height 9
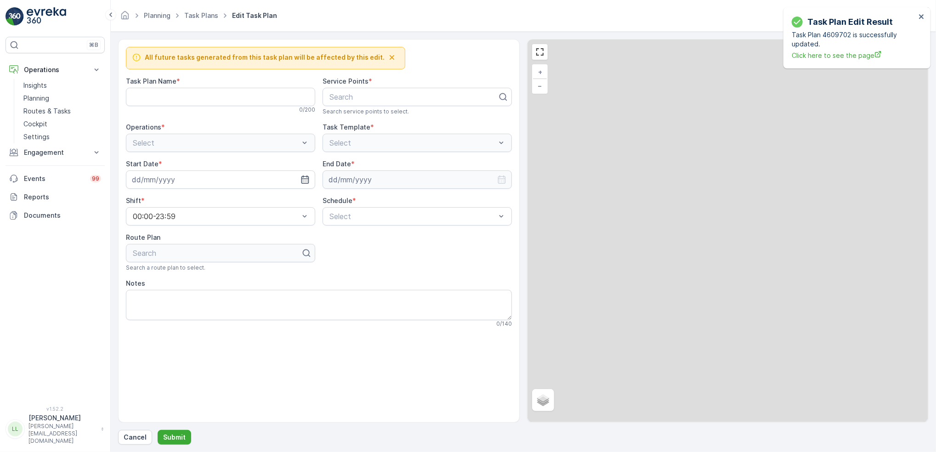
type Name "Voorstraat"
type textarea "120L Swill adres- Gemeente Utrecht. Containers staan buiten bij nummer 4, grote…"
type input "20.05.2025"
type input "[DATE]"
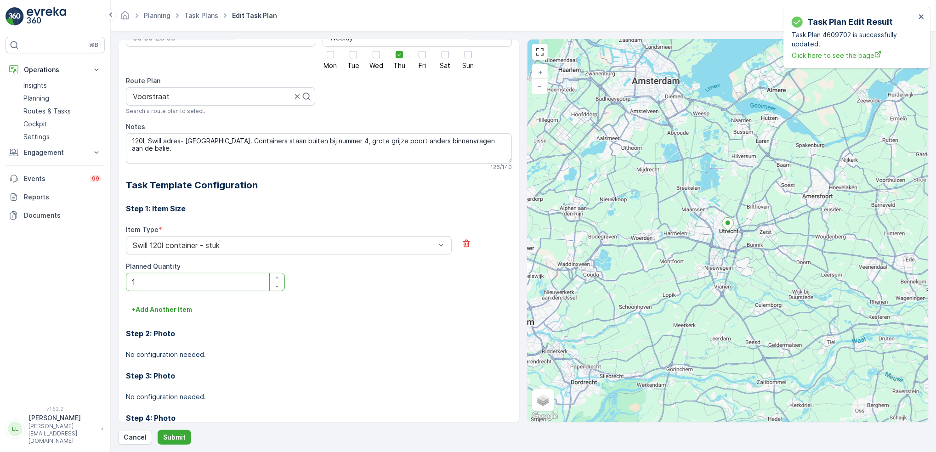
scroll to position [39, 0]
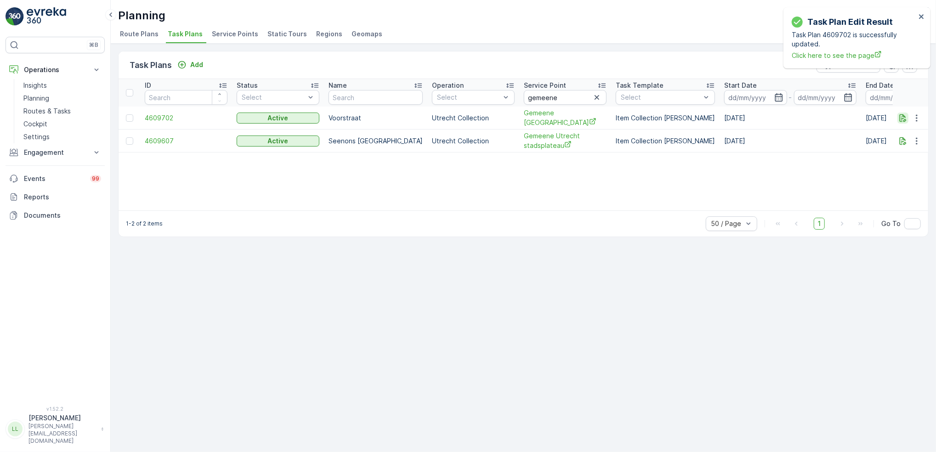
click at [905, 118] on icon "button" at bounding box center [902, 117] width 9 height 9
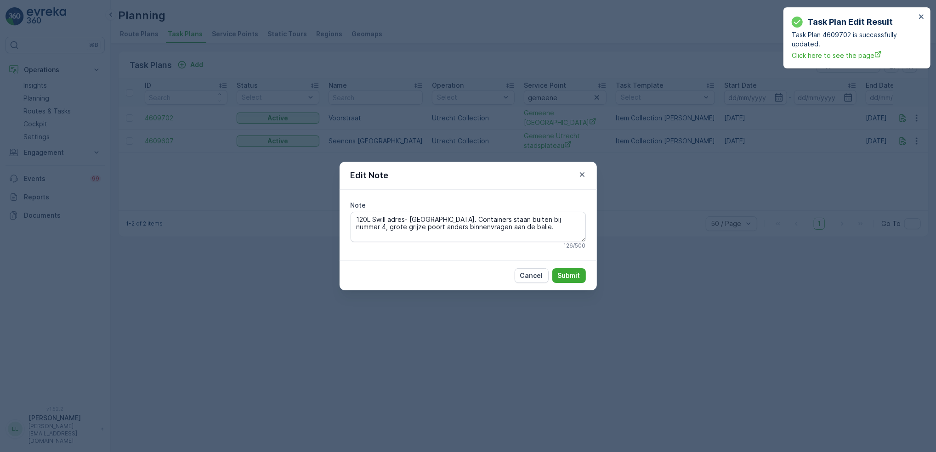
click at [730, 203] on div "Edit Note Note 120L Swill adres- Gemeente Utrecht. Containers staan buiten bij …" at bounding box center [468, 226] width 936 height 452
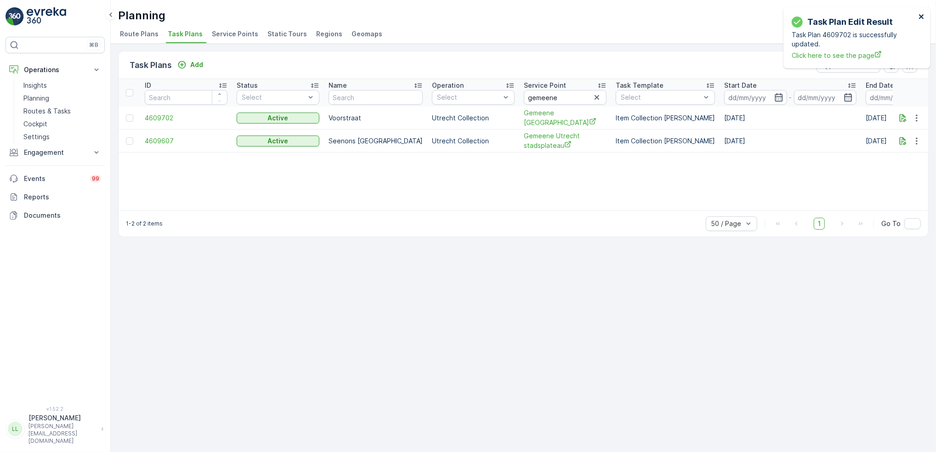
click at [920, 17] on icon "close" at bounding box center [922, 16] width 6 height 7
drag, startPoint x: 505, startPoint y: 112, endPoint x: 574, endPoint y: 124, distance: 70.5
click at [574, 124] on tr "4609702 Active Voorstraat Utrecht Collection Gemeene Utrecht stadhuisbrug Item …" at bounding box center [720, 118] width 1203 height 23
copy tr "Gemeene Utrecht stadhuisbrug"
drag, startPoint x: 549, startPoint y: 97, endPoint x: 484, endPoint y: 97, distance: 65.2
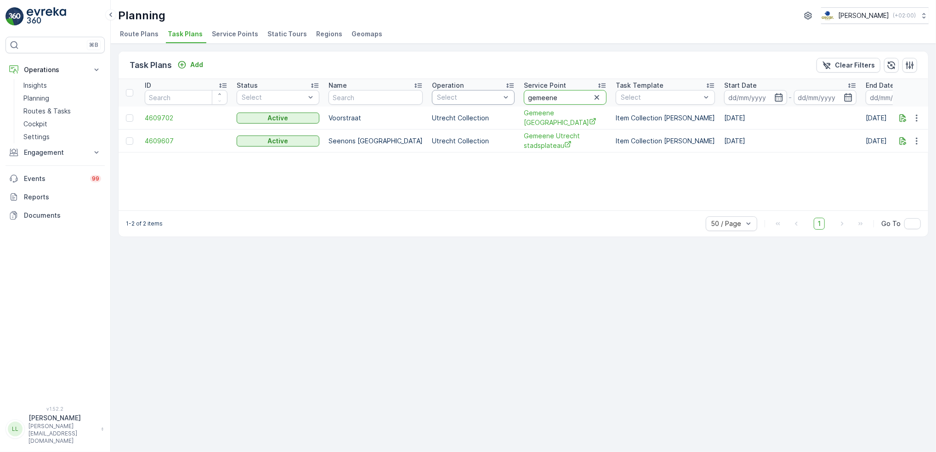
click at [484, 97] on tr "ID Status Select Name Operation Select Service Point gemeene Task Template Sele…" at bounding box center [720, 93] width 1203 height 28
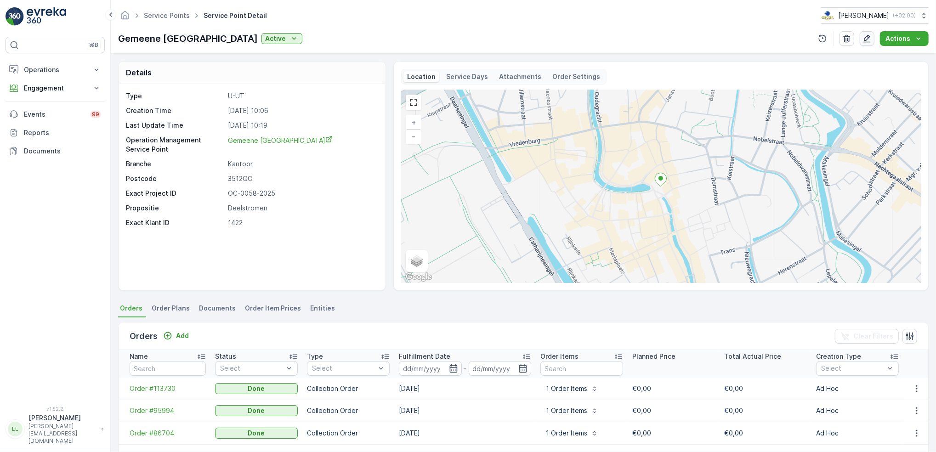
click at [869, 39] on icon "button" at bounding box center [866, 38] width 9 height 9
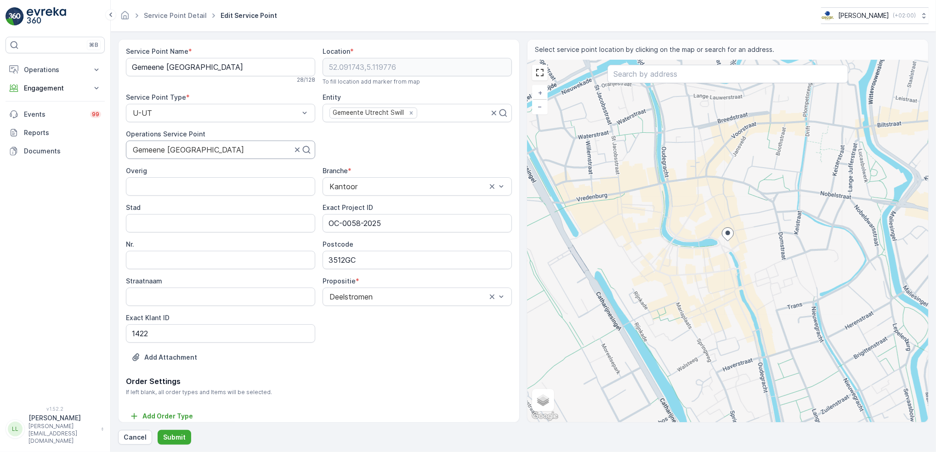
click at [163, 152] on div at bounding box center [212, 150] width 161 height 8
click at [160, 152] on div at bounding box center [212, 150] width 161 height 8
click at [307, 154] on icon at bounding box center [306, 149] width 9 height 9
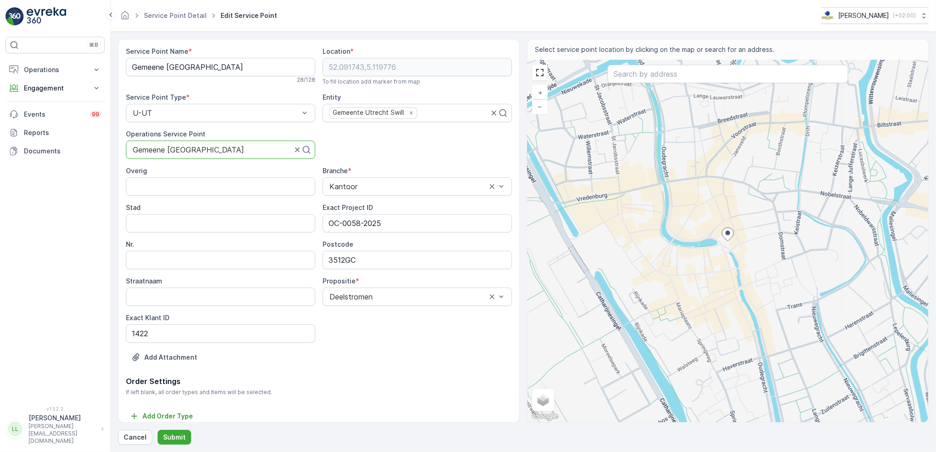
click at [175, 152] on div at bounding box center [212, 150] width 161 height 8
drag, startPoint x: 175, startPoint y: 152, endPoint x: 161, endPoint y: 153, distance: 14.3
click at [162, 153] on div at bounding box center [212, 150] width 161 height 8
click at [160, 153] on div at bounding box center [212, 150] width 161 height 8
click at [136, 142] on div "Gemeene [GEOGRAPHIC_DATA]" at bounding box center [220, 150] width 189 height 18
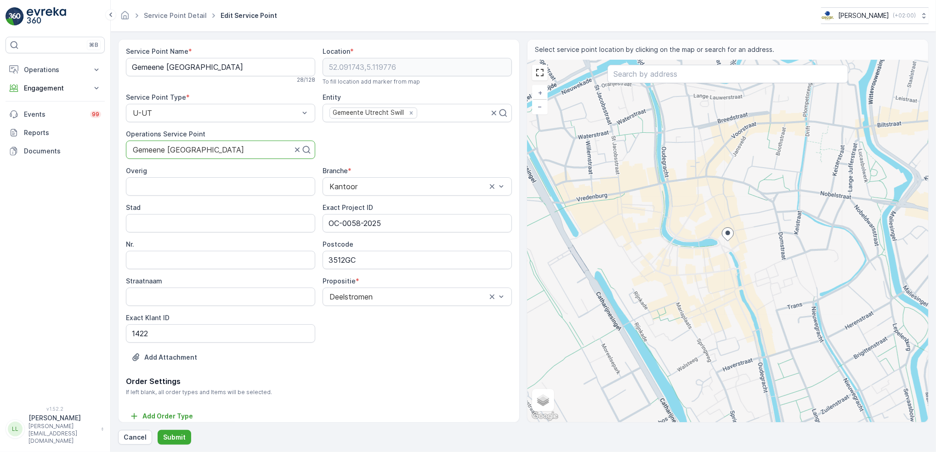
click at [225, 148] on div at bounding box center [212, 150] width 161 height 8
click at [159, 71] on Name "Gemeene [GEOGRAPHIC_DATA]" at bounding box center [220, 67] width 189 height 18
type Name "Gemeente [GEOGRAPHIC_DATA]"
click at [160, 151] on div at bounding box center [212, 150] width 161 height 8
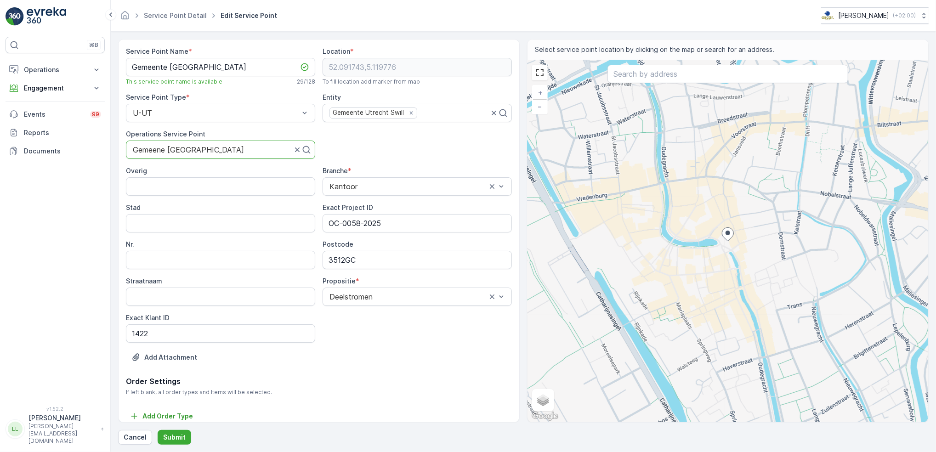
click at [181, 149] on div at bounding box center [212, 150] width 161 height 8
click at [246, 151] on div at bounding box center [212, 150] width 161 height 8
click at [182, 146] on div at bounding box center [212, 150] width 161 height 8
click at [663, 82] on input "text" at bounding box center [727, 74] width 240 height 18
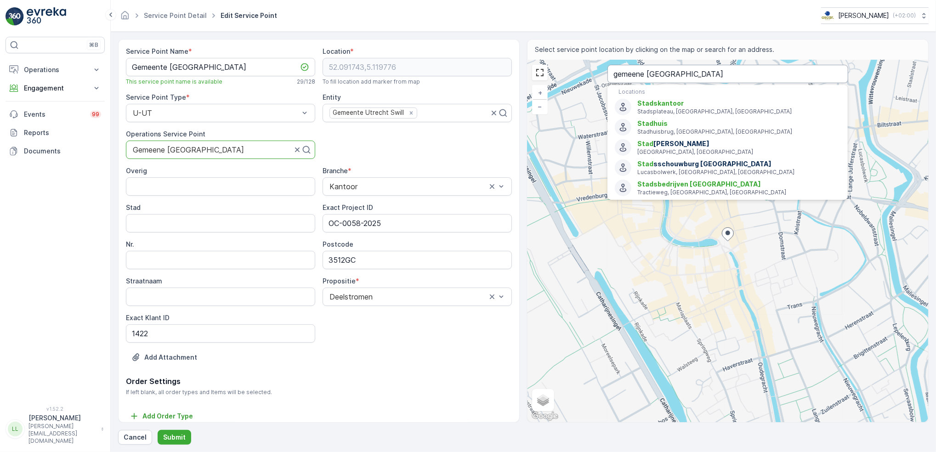
click at [640, 77] on input "gemeene utrecht stad" at bounding box center [727, 74] width 240 height 18
click at [724, 78] on input "gemeente utrecht stad" at bounding box center [727, 74] width 240 height 18
type input "gemeente utrecht stad"
click at [491, 53] on div "Location *" at bounding box center [417, 51] width 189 height 9
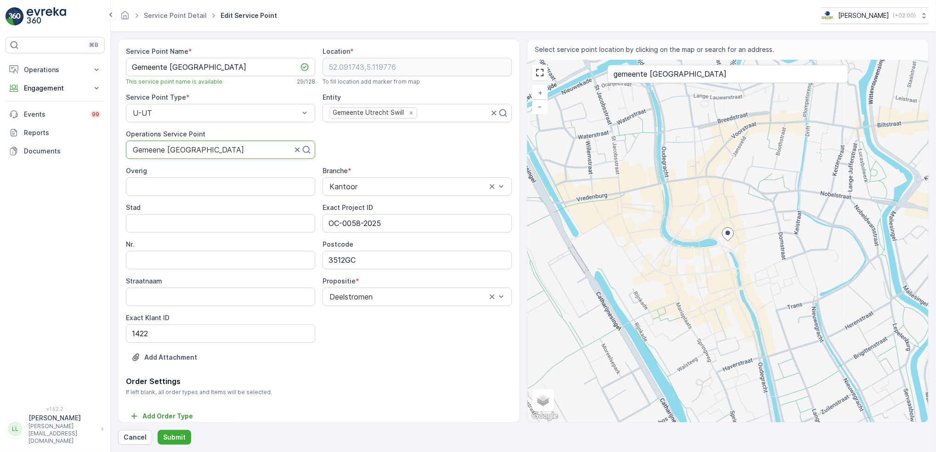
click at [243, 151] on div at bounding box center [212, 150] width 161 height 8
click at [165, 148] on div at bounding box center [212, 150] width 161 height 8
click at [159, 150] on div at bounding box center [212, 150] width 161 height 8
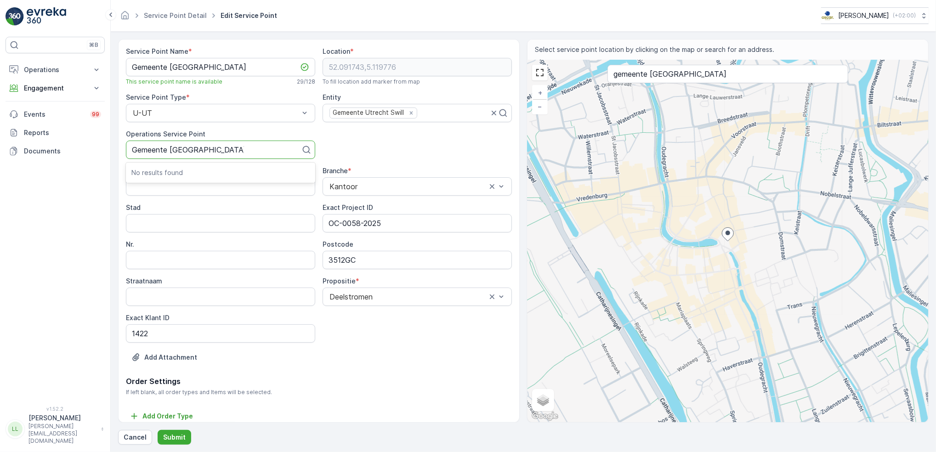
type input "Gemeente Utrecht stadhuisbrug"
click at [363, 145] on div "Service Point Name * Gemeente Utrecht stadhuisbrug This service point name is a…" at bounding box center [319, 211] width 386 height 329
click at [283, 149] on div at bounding box center [217, 150] width 170 height 8
type input "Gemeene Utrecht"
click at [56, 91] on p "Engagement" at bounding box center [55, 88] width 62 height 9
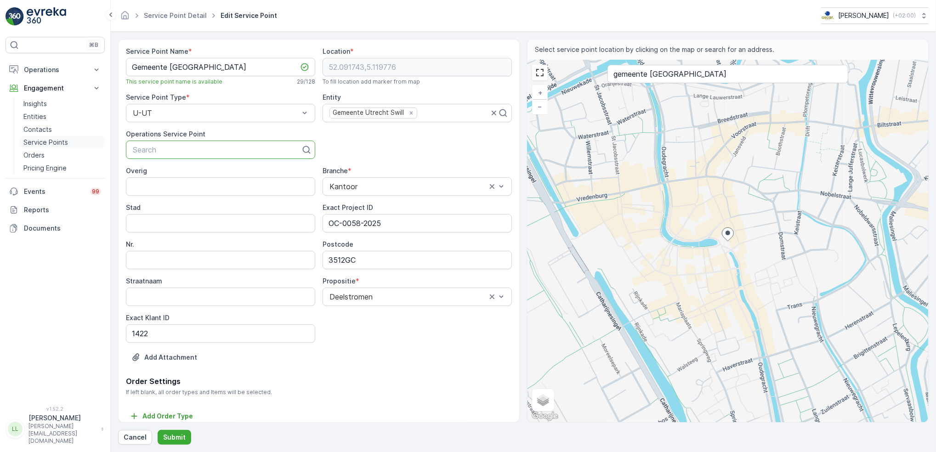
click at [60, 142] on p "Service Points" at bounding box center [45, 142] width 45 height 9
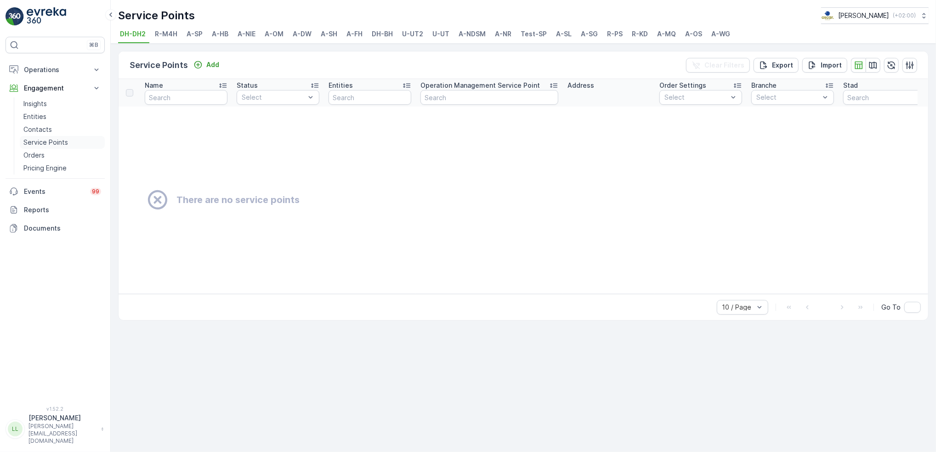
click at [48, 144] on p "Service Points" at bounding box center [45, 142] width 45 height 9
click at [451, 98] on input "text" at bounding box center [489, 97] width 138 height 15
type input "gemeen"
click at [474, 100] on input "gemeen" at bounding box center [489, 97] width 138 height 15
type input "gemeene"
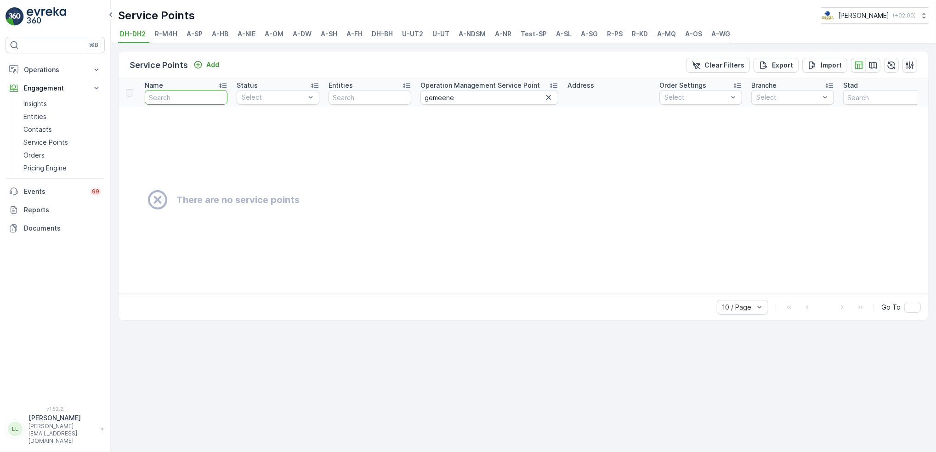
click at [160, 101] on input "text" at bounding box center [186, 97] width 83 height 15
click at [154, 101] on input "text" at bounding box center [186, 97] width 83 height 15
type input "gemeene"
click at [547, 96] on icon "button" at bounding box center [548, 97] width 9 height 9
click at [548, 97] on input "text" at bounding box center [489, 97] width 138 height 15
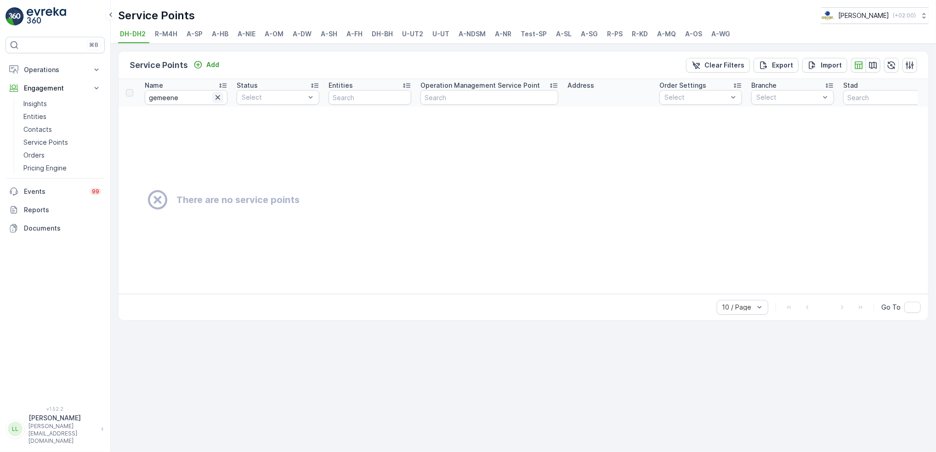
click at [217, 99] on icon "button" at bounding box center [217, 97] width 9 height 9
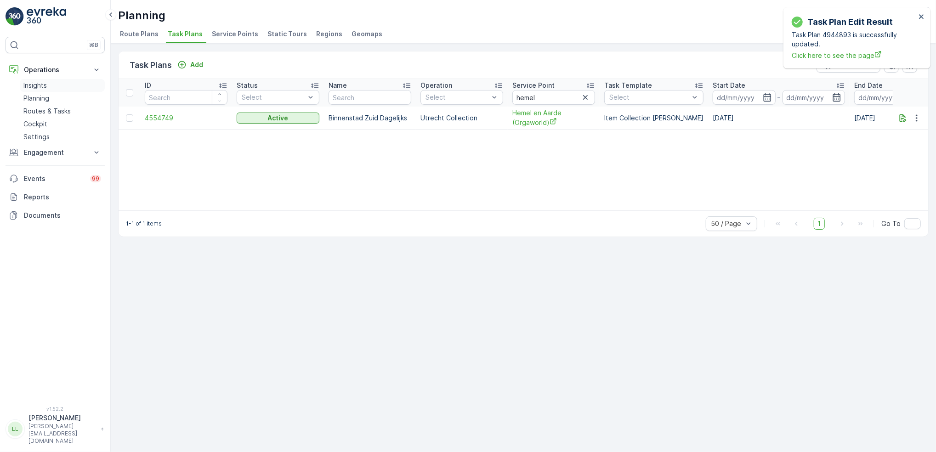
click at [42, 91] on link "Insights" at bounding box center [62, 85] width 85 height 13
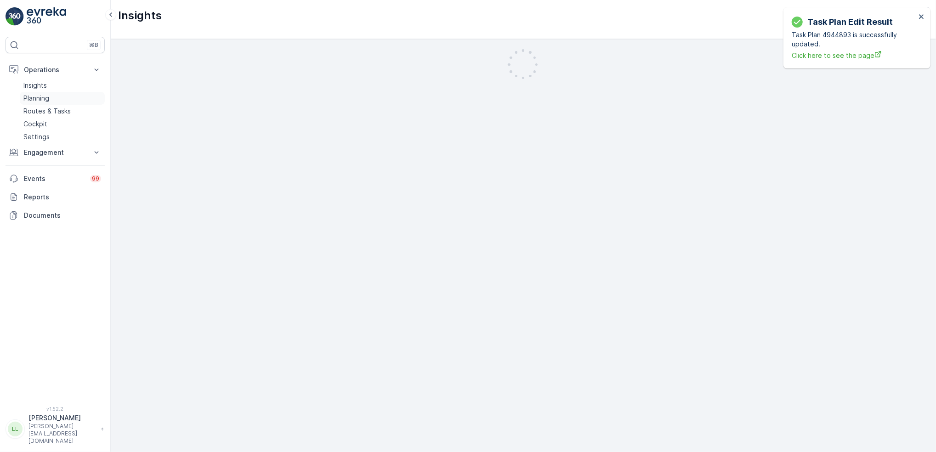
drag, startPoint x: 39, startPoint y: 98, endPoint x: 48, endPoint y: 99, distance: 9.7
click at [39, 97] on p "Planning" at bounding box center [36, 98] width 26 height 9
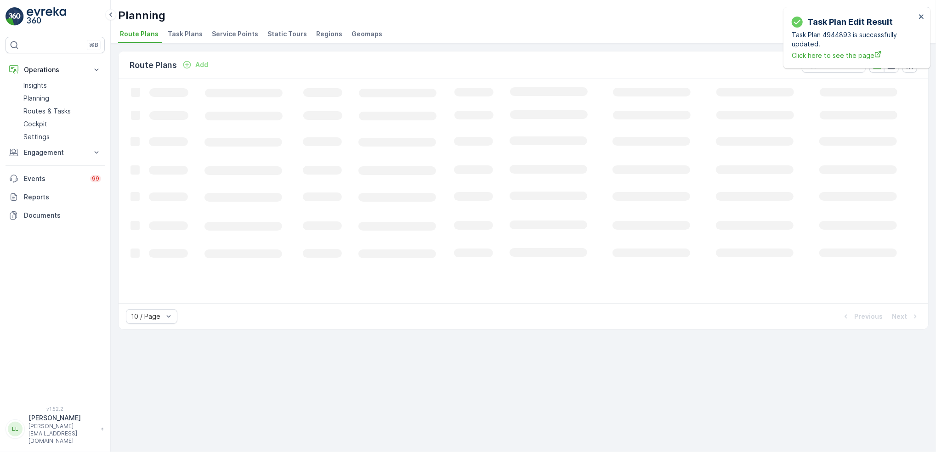
click at [180, 30] on span "Task Plans" at bounding box center [185, 33] width 35 height 9
